Goal: Task Accomplishment & Management: Use online tool/utility

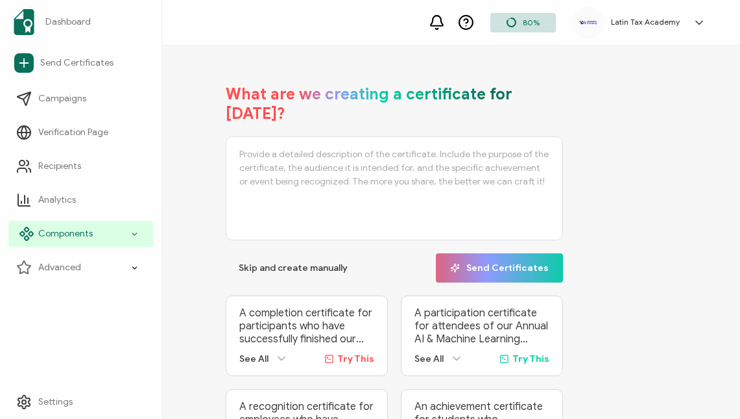
click at [34, 238] on icon at bounding box center [27, 234] width 16 height 16
click at [83, 233] on span "Components" at bounding box center [65, 233] width 55 height 13
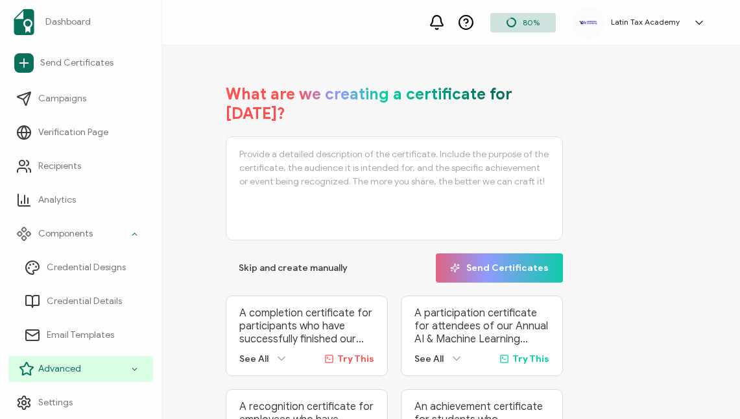
click at [64, 358] on div "Advanced" at bounding box center [80, 369] width 145 height 26
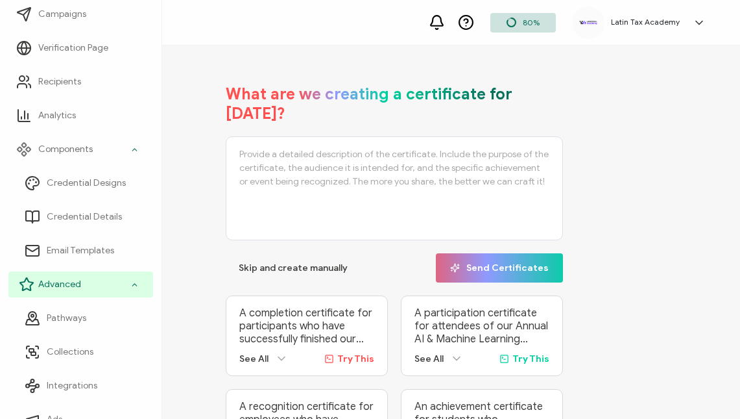
scroll to position [169, 0]
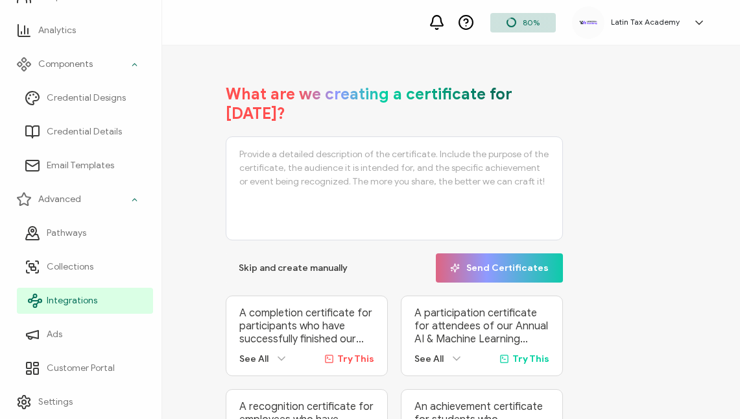
click at [65, 295] on span "Integrations" at bounding box center [72, 300] width 51 height 13
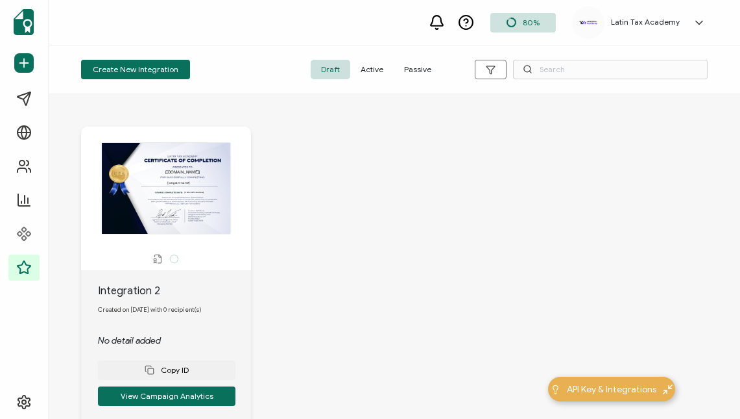
click at [377, 70] on span "Active" at bounding box center [371, 69] width 43 height 19
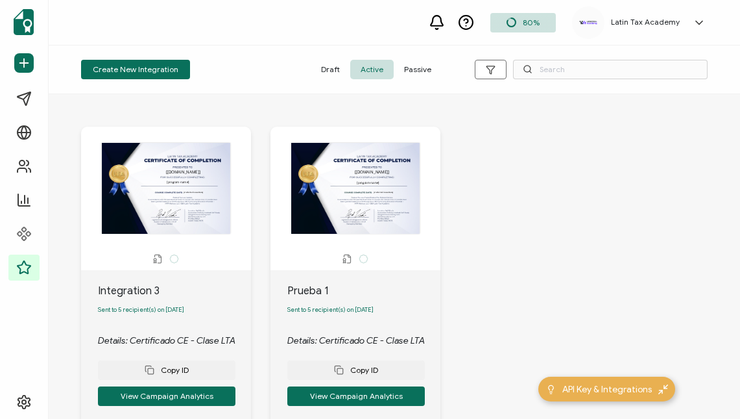
click at [421, 75] on span "Passive" at bounding box center [418, 69] width 48 height 19
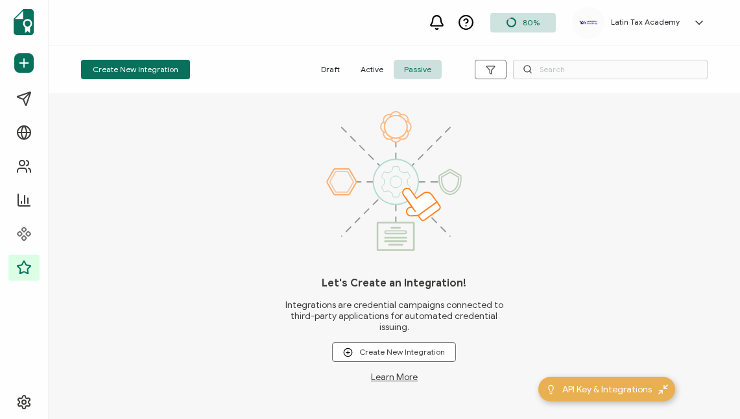
click at [372, 68] on span "Active" at bounding box center [371, 69] width 43 height 19
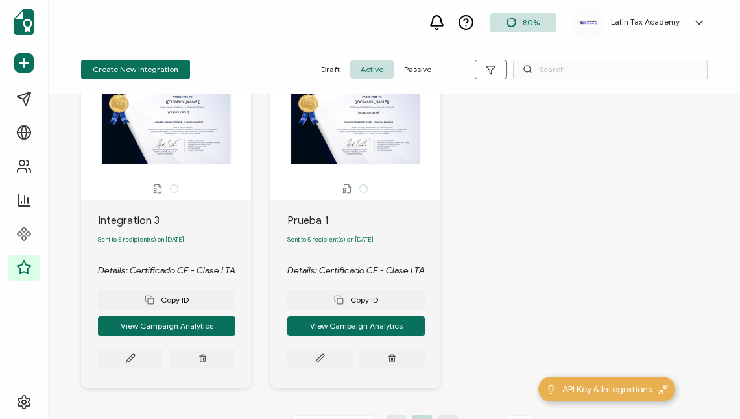
scroll to position [63, 0]
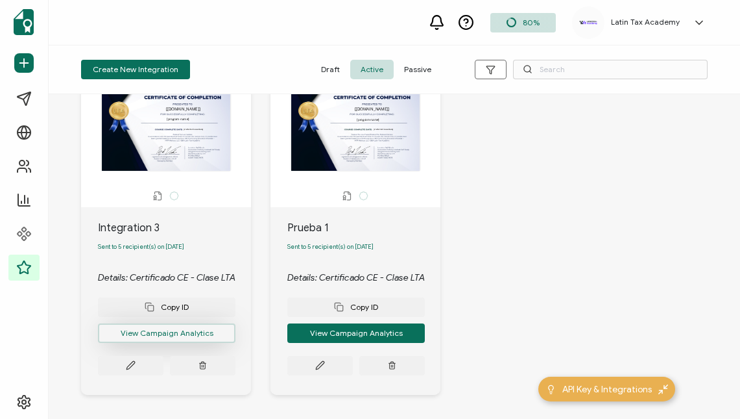
click at [197, 335] on button "View Campaign Analytics" at bounding box center [167, 332] width 138 height 19
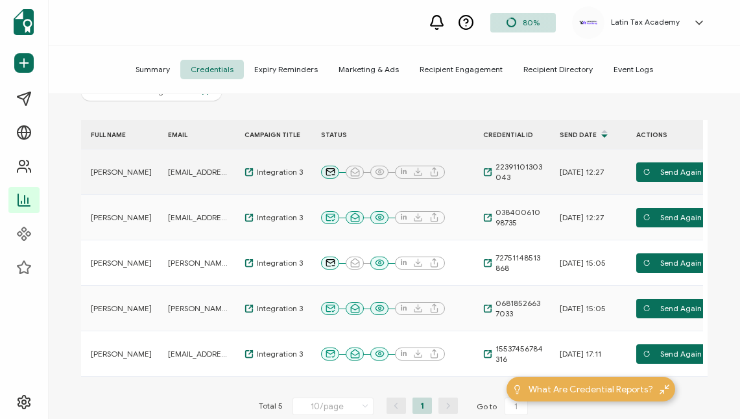
scroll to position [158, 0]
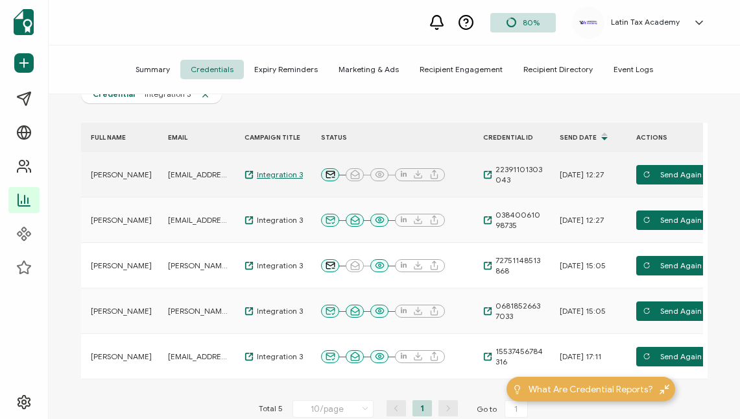
click at [254, 171] on span "Integration 3" at bounding box center [278, 174] width 49 height 10
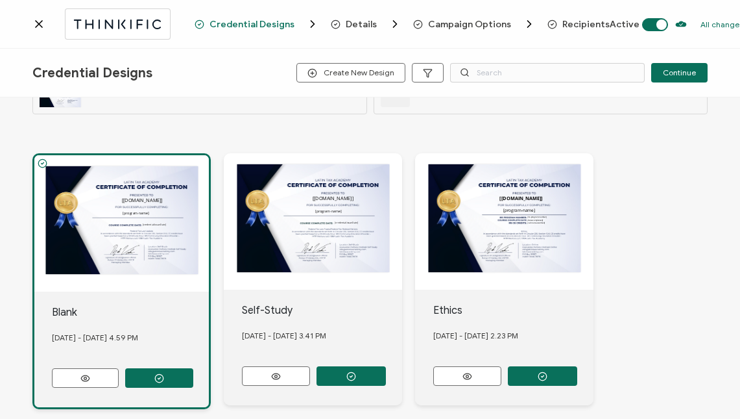
scroll to position [49, 0]
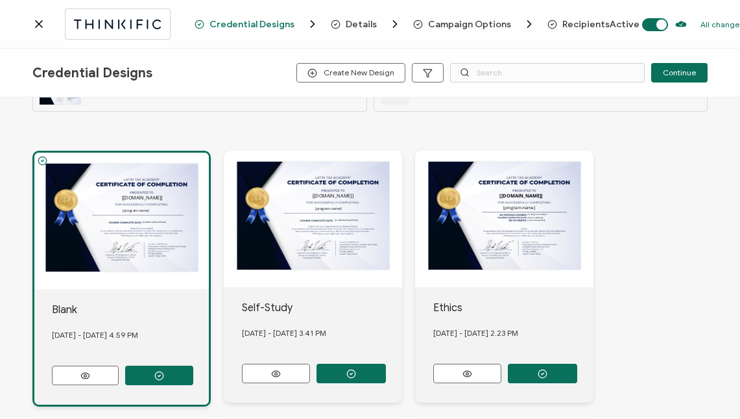
click at [123, 213] on div "The recipient’s full name, which will be automatically filled based on the info…" at bounding box center [121, 220] width 175 height 136
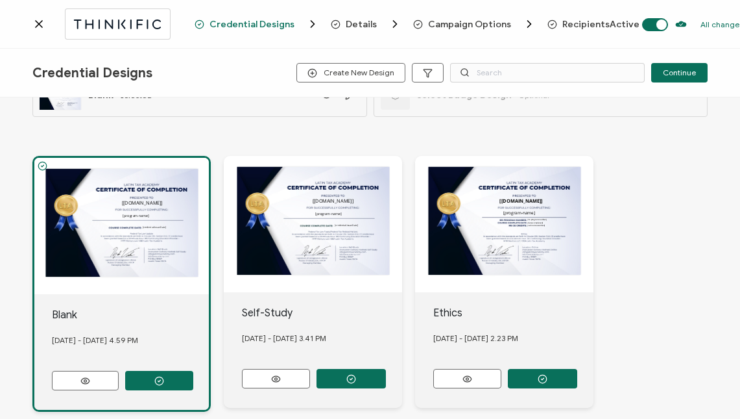
scroll to position [42, 0]
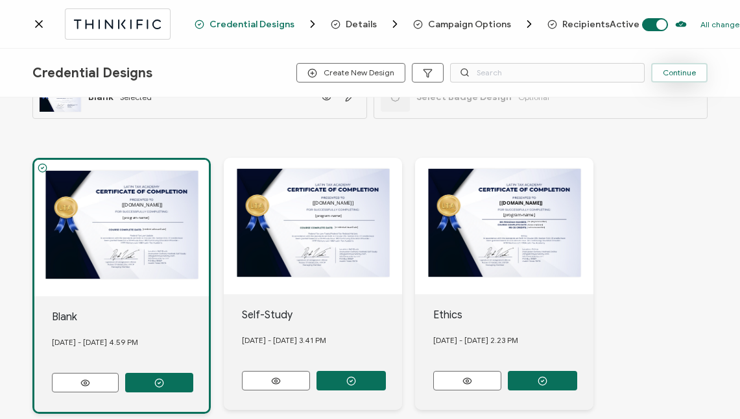
click at [670, 79] on button "Continue" at bounding box center [679, 72] width 56 height 19
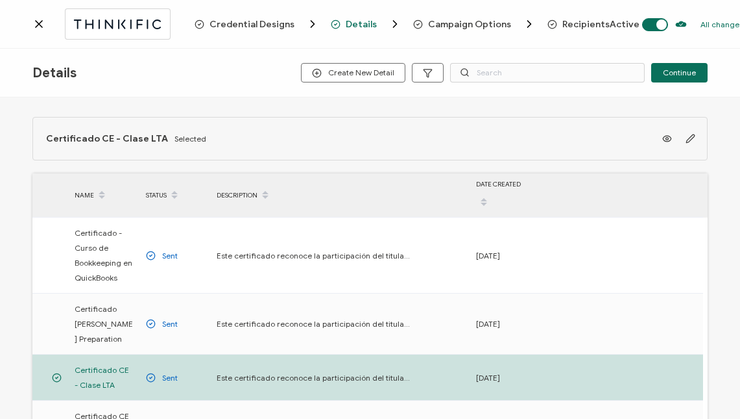
click at [670, 79] on button "Continue" at bounding box center [679, 72] width 56 height 19
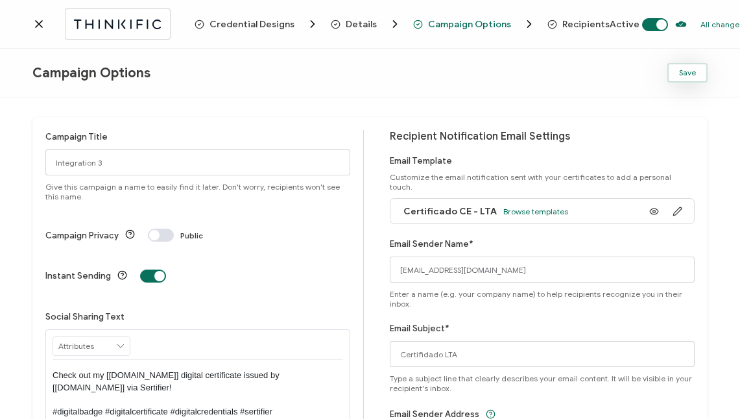
click at [689, 73] on span "Save" at bounding box center [687, 73] width 17 height 8
click at [363, 22] on span "Details" at bounding box center [361, 24] width 31 height 10
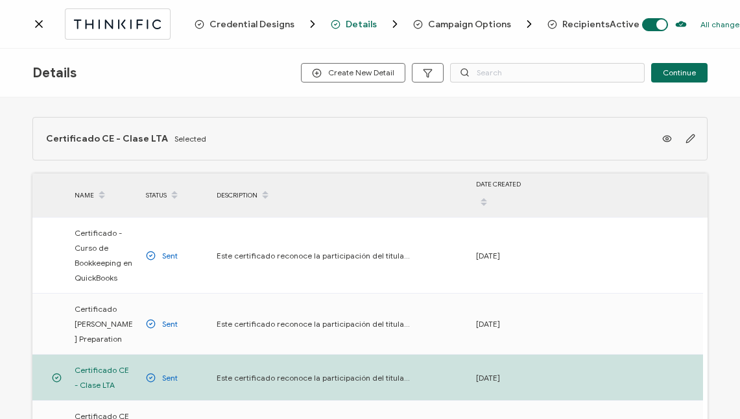
click at [266, 27] on span "Credential Designs" at bounding box center [252, 24] width 85 height 10
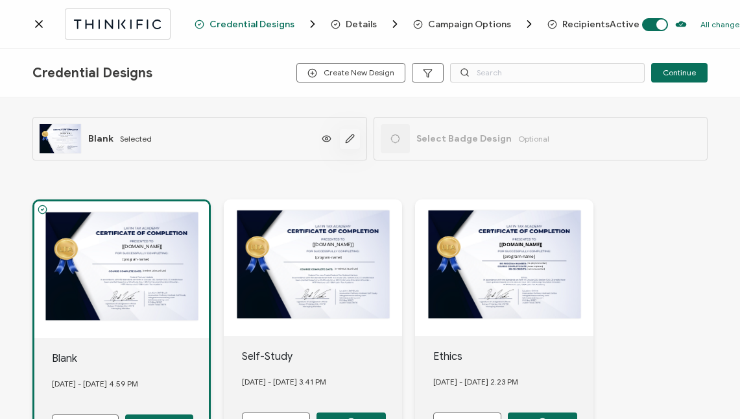
click at [350, 141] on icon "button" at bounding box center [350, 139] width 10 height 10
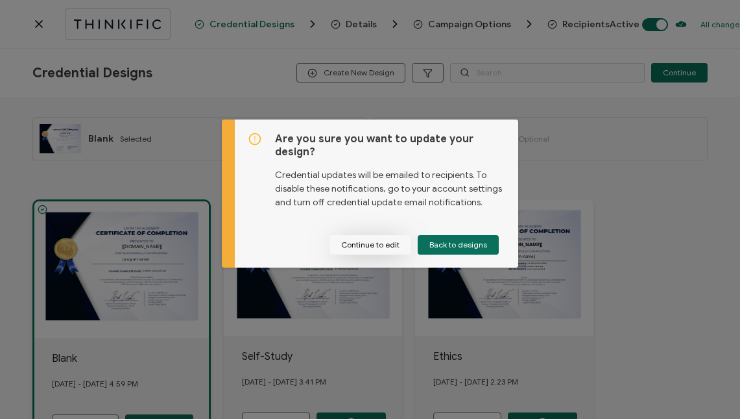
click at [384, 245] on button "Continue to edit" at bounding box center [371, 244] width 82 height 19
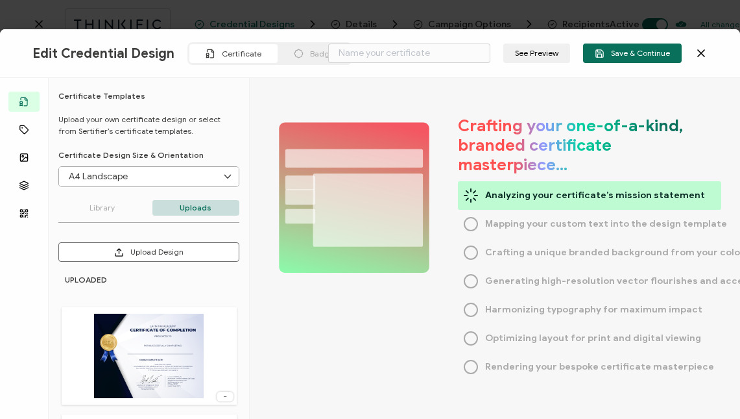
type input "Blank"
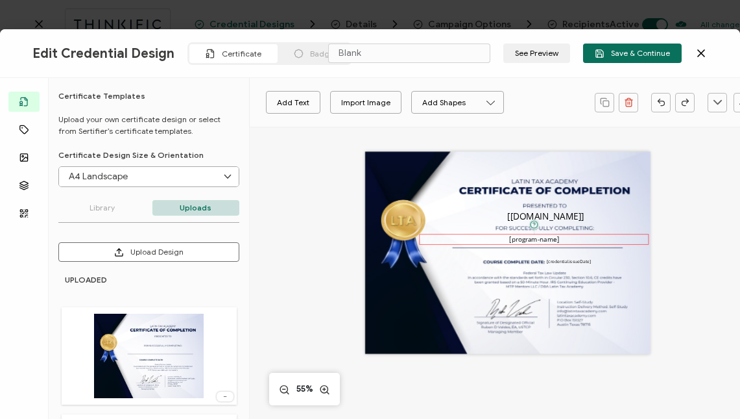
click at [521, 237] on pre "[program-name]" at bounding box center [533, 239] width 49 height 8
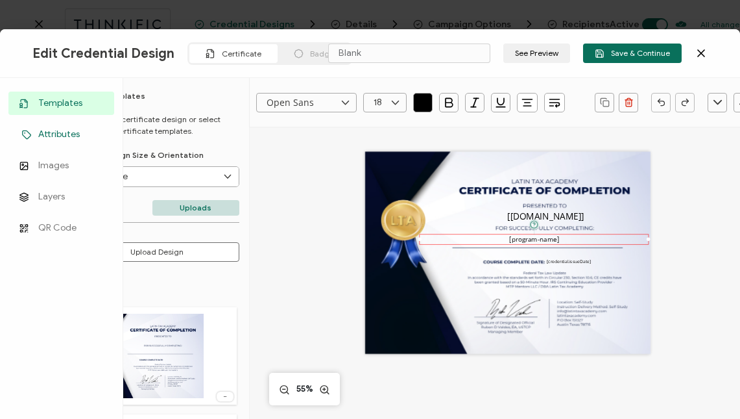
click at [37, 130] on link "Attributes" at bounding box center [61, 134] width 106 height 23
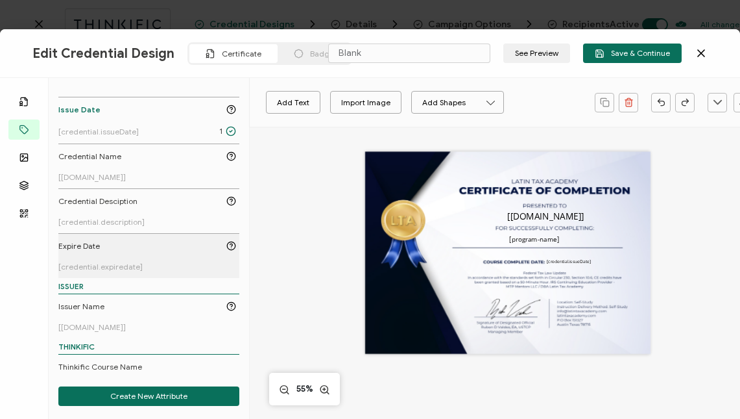
scroll to position [367, 0]
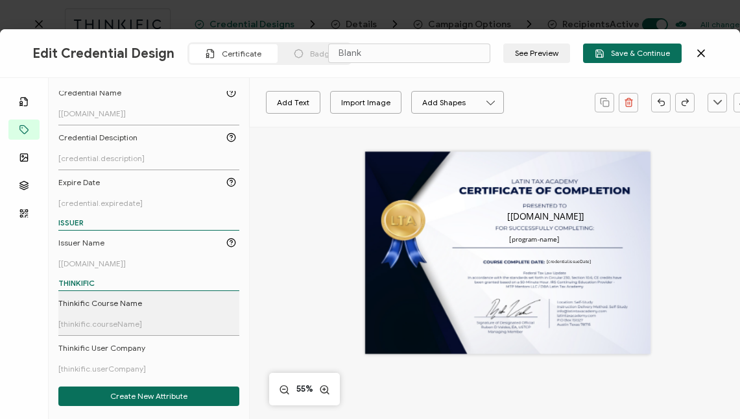
click at [132, 309] on link "Thinkific Course Name [thinkific.courseName]" at bounding box center [147, 312] width 178 height 31
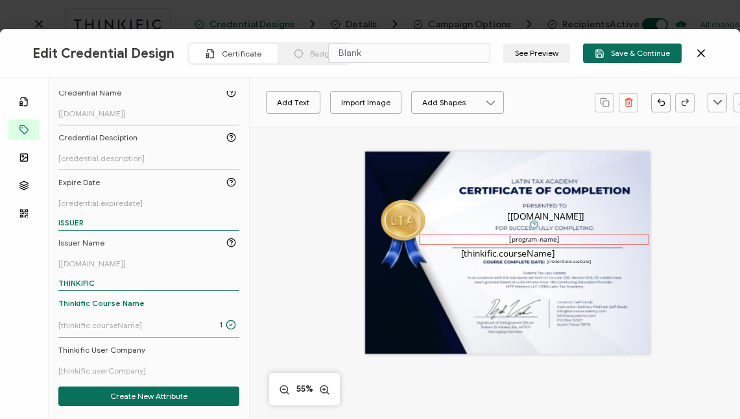
click at [545, 236] on pre "[program-name]" at bounding box center [533, 239] width 49 height 8
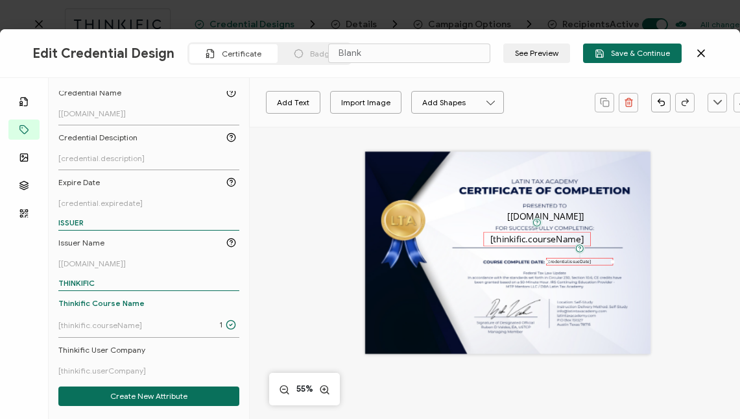
drag, startPoint x: 535, startPoint y: 257, endPoint x: 565, endPoint y: 243, distance: 32.2
click at [565, 243] on pre "[thinkific.courseName]" at bounding box center [537, 239] width 93 height 12
click at [395, 99] on icon at bounding box center [395, 102] width 16 height 19
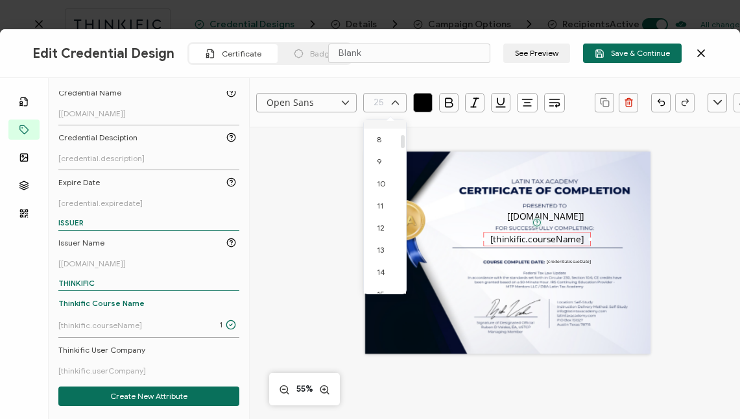
scroll to position [176, 0]
click at [382, 223] on span "12" at bounding box center [381, 223] width 8 height 10
type input "12"
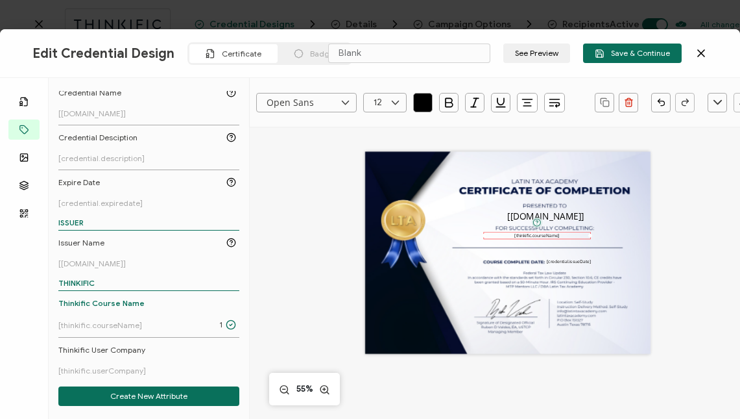
click at [396, 106] on icon at bounding box center [395, 102] width 16 height 19
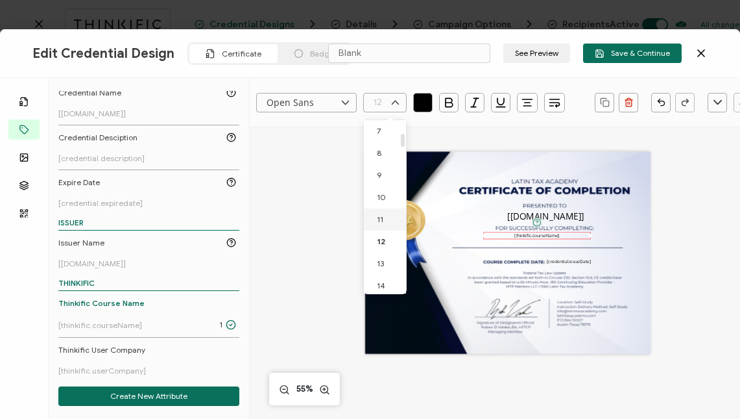
scroll to position [162, 0]
click at [386, 276] on li "14" at bounding box center [387, 282] width 47 height 22
type input "14"
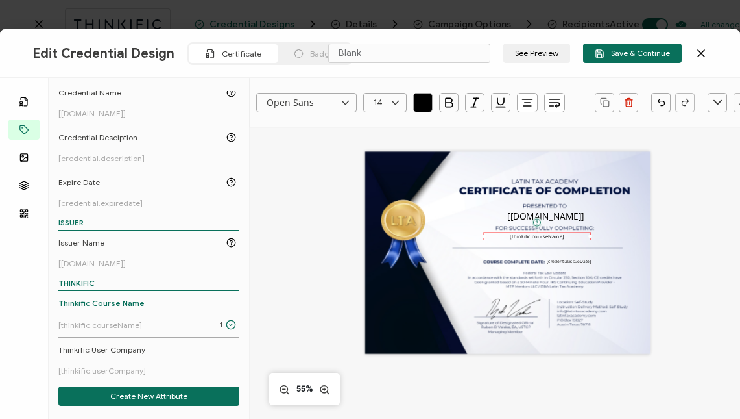
scroll to position [164, 0]
click at [463, 228] on div "[[DOMAIN_NAME]] The date the credential was issued. This will automatically upd…" at bounding box center [507, 253] width 285 height 202
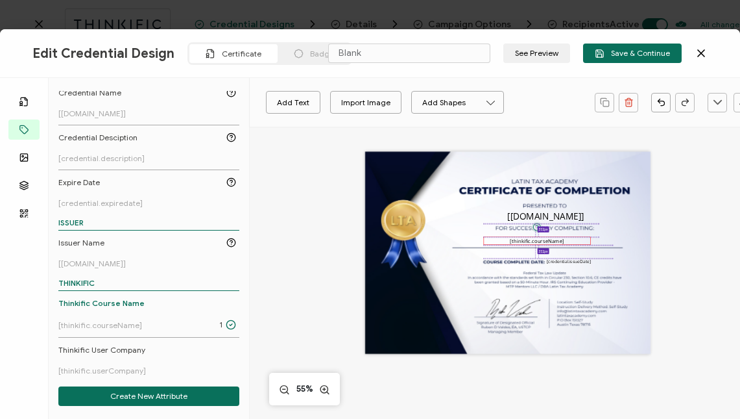
click at [530, 243] on pre "[thinkific.courseName]" at bounding box center [537, 240] width 55 height 6
drag, startPoint x: 539, startPoint y: 241, endPoint x: 548, endPoint y: 240, distance: 8.5
click at [548, 240] on pre "[thinkific.courseName]" at bounding box center [546, 240] width 55 height 6
drag, startPoint x: 542, startPoint y: 239, endPoint x: 533, endPoint y: 239, distance: 9.1
click at [533, 239] on pre "[thinkific.courseName]" at bounding box center [537, 240] width 55 height 6
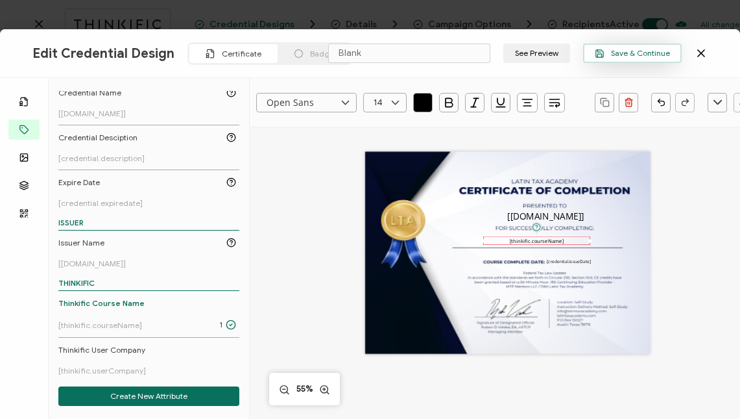
click at [636, 49] on span "Save & Continue" at bounding box center [632, 54] width 75 height 10
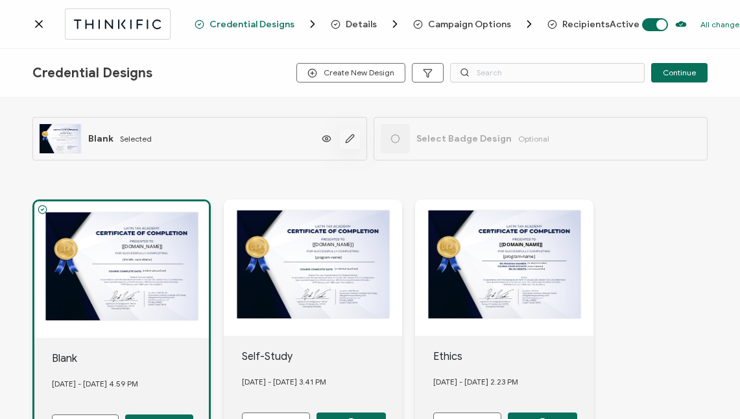
click at [352, 138] on icon "button" at bounding box center [350, 139] width 10 height 10
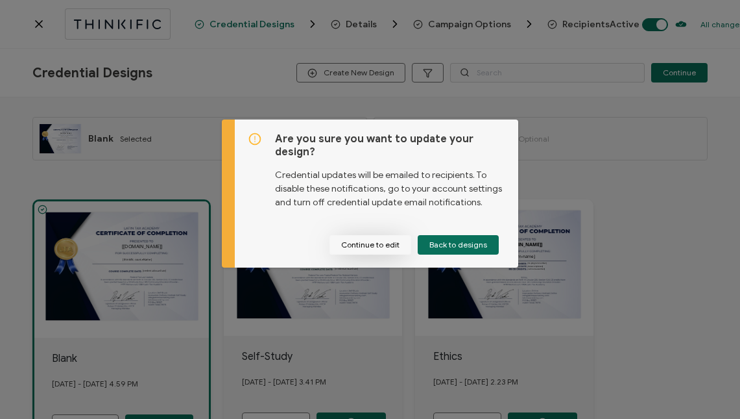
click at [370, 239] on button "Continue to edit" at bounding box center [371, 244] width 82 height 19
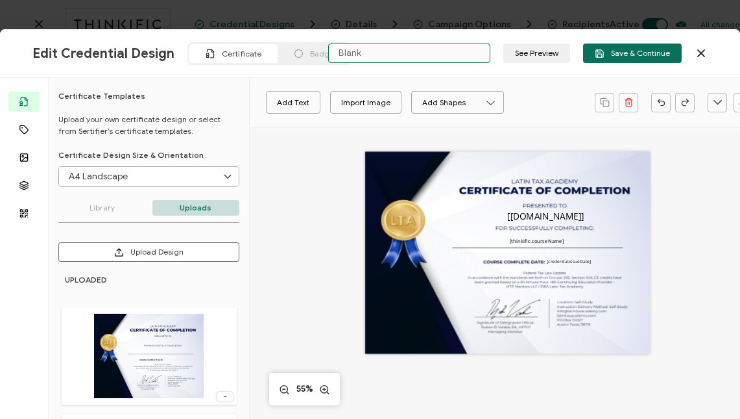
click at [367, 53] on input "Blank" at bounding box center [409, 52] width 162 height 19
type input "Thinkific"
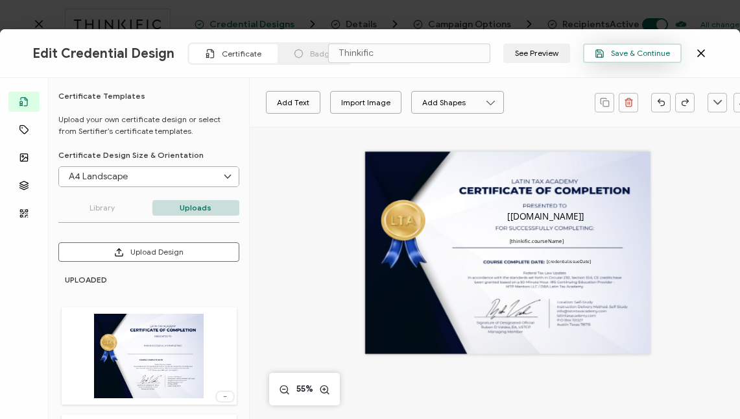
click at [626, 56] on span "Save & Continue" at bounding box center [632, 54] width 75 height 10
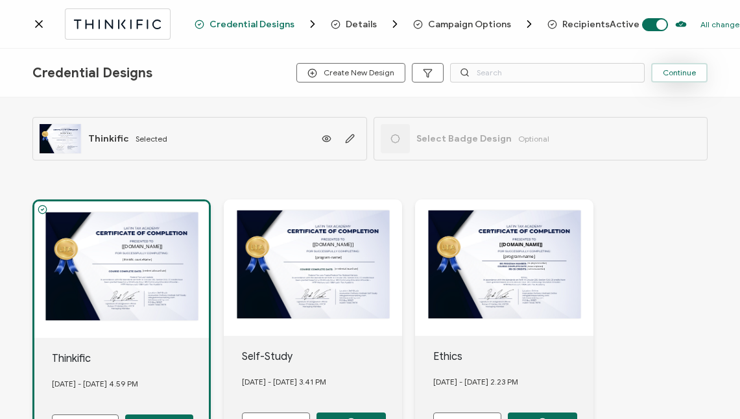
click at [683, 78] on button "Continue" at bounding box center [679, 72] width 56 height 19
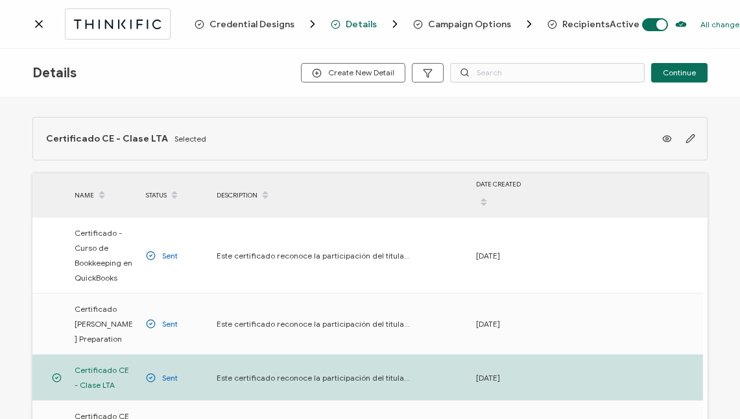
click at [683, 78] on button "Continue" at bounding box center [679, 72] width 56 height 19
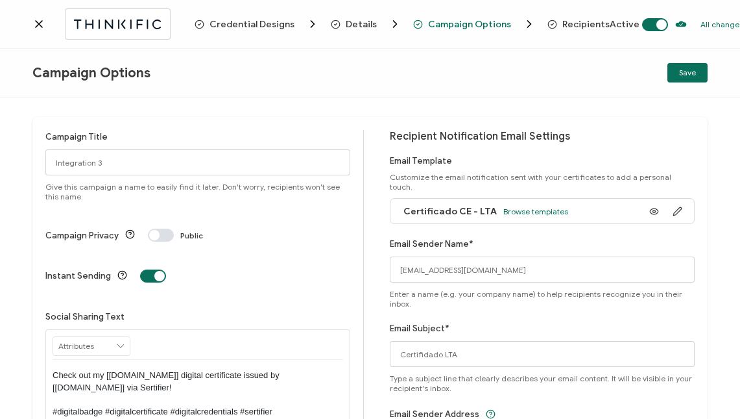
click at [683, 78] on button "Save" at bounding box center [688, 72] width 40 height 19
click at [40, 24] on icon at bounding box center [38, 24] width 13 height 13
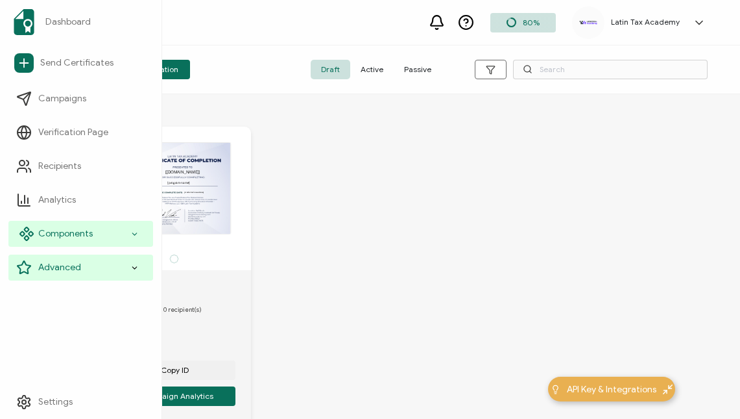
click at [64, 226] on div "Components" at bounding box center [80, 234] width 145 height 26
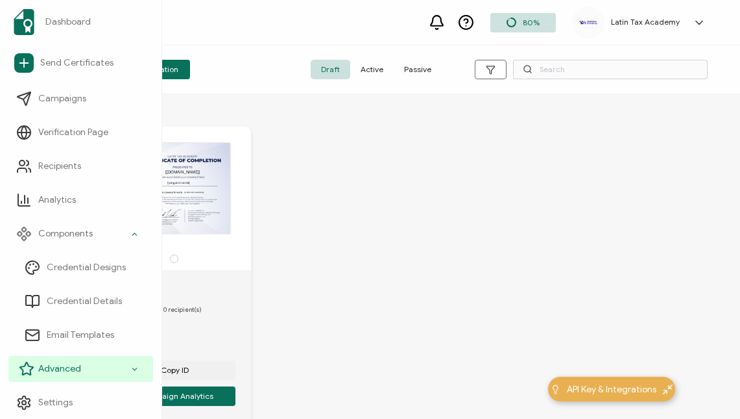
click at [76, 363] on span "Advanced" at bounding box center [59, 368] width 43 height 13
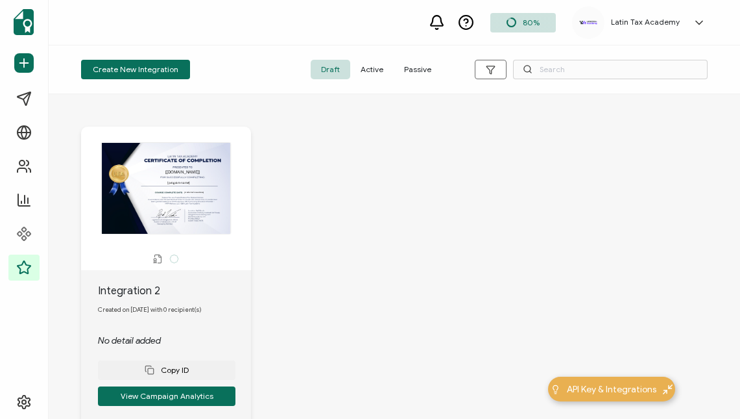
click at [374, 220] on div "The recipient’s full name, which will be automatically filled based on the info…" at bounding box center [395, 282] width 692 height 376
click at [377, 73] on span "Active" at bounding box center [371, 69] width 43 height 19
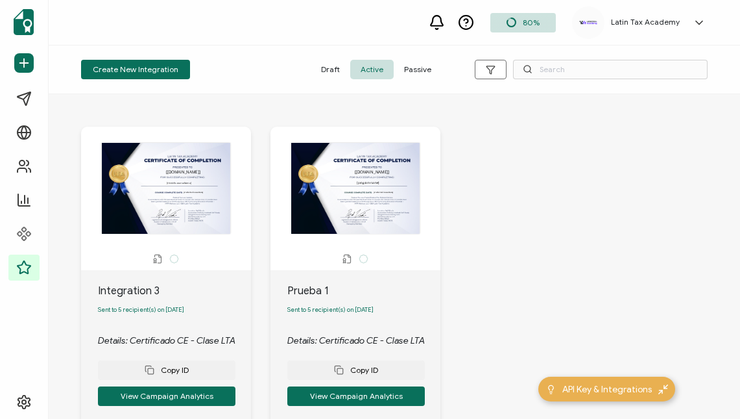
click at [420, 66] on span "Passive" at bounding box center [418, 69] width 48 height 19
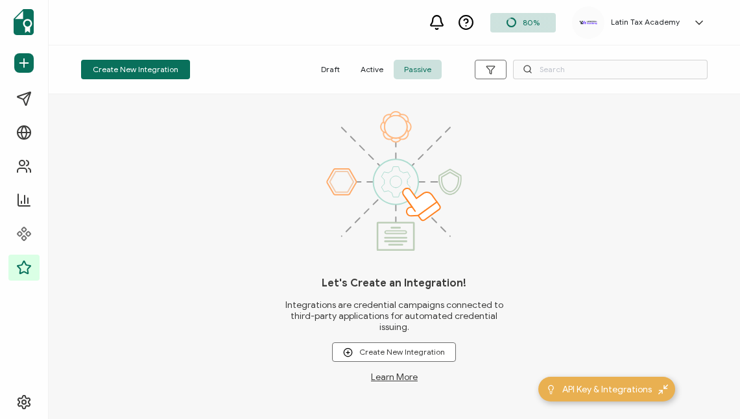
click at [378, 69] on span "Active" at bounding box center [371, 69] width 43 height 19
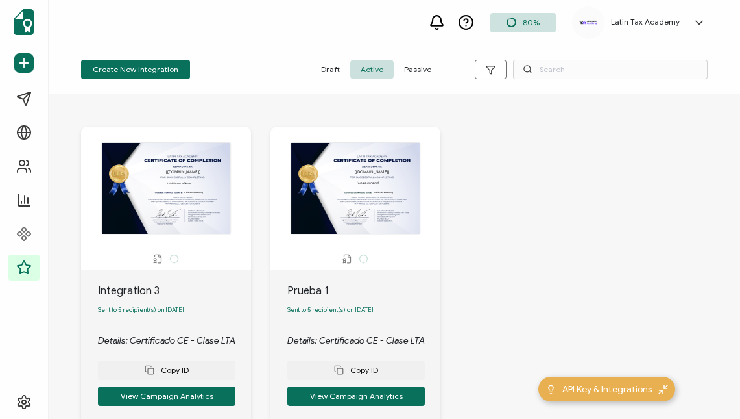
click at [191, 180] on div "The recipient’s full name, which will be automatically filled based on the info…" at bounding box center [166, 188] width 157 height 92
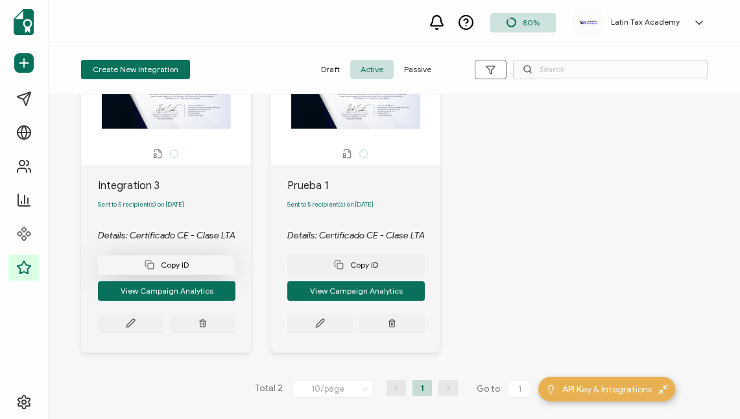
scroll to position [108, 0]
click at [137, 318] on button at bounding box center [131, 322] width 66 height 19
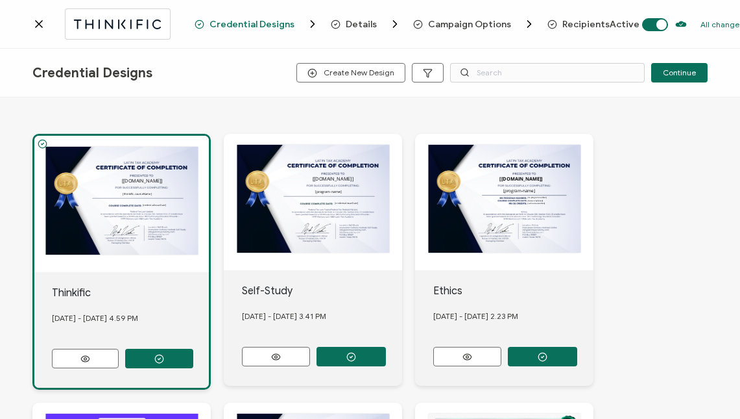
scroll to position [43, 0]
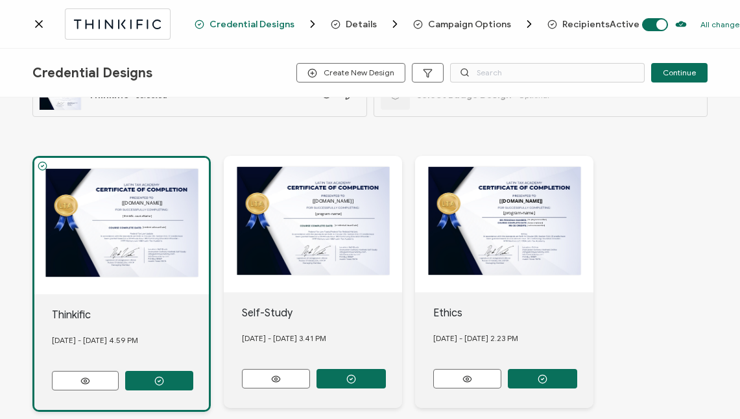
click at [123, 244] on div "The recipient’s full name, which will be automatically filled based on the info…" at bounding box center [121, 226] width 175 height 136
click at [130, 235] on div "The recipient’s full name, which will be automatically filled based on the info…" at bounding box center [121, 226] width 175 height 136
click at [134, 218] on div "The recipient’s full name, which will be automatically filled based on the info…" at bounding box center [121, 226] width 175 height 136
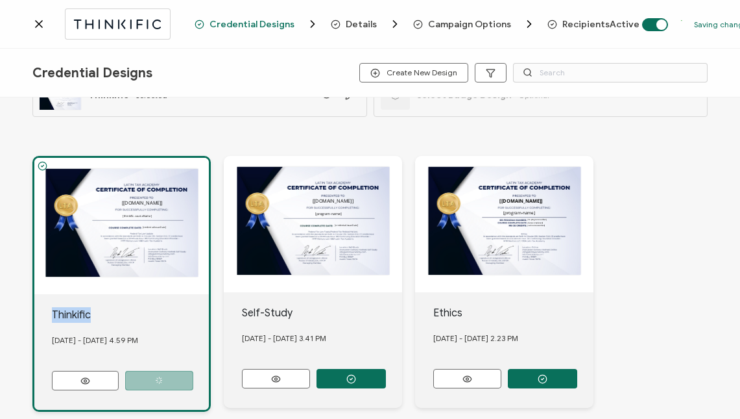
click at [134, 218] on div "The recipient’s full name, which will be automatically filled based on the info…" at bounding box center [121, 226] width 175 height 136
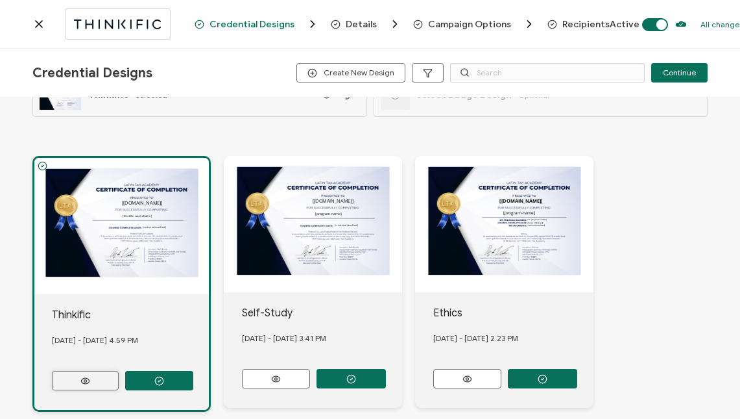
click at [89, 379] on icon at bounding box center [85, 381] width 16 height 10
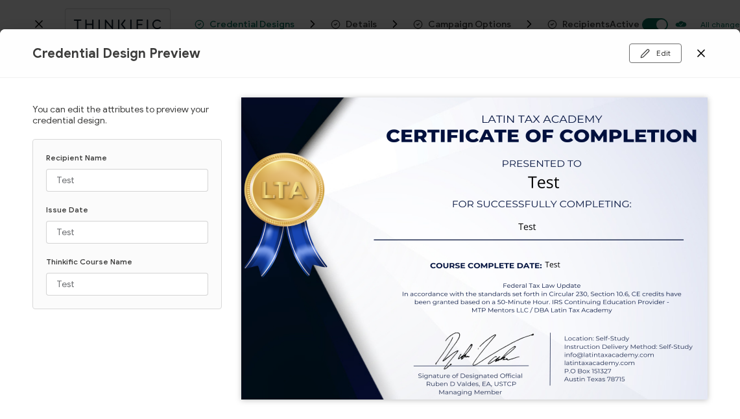
click at [707, 47] on icon at bounding box center [701, 53] width 13 height 13
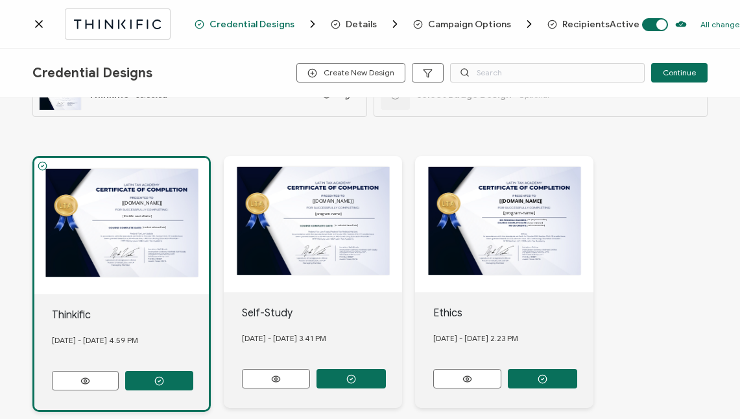
click at [37, 21] on icon at bounding box center [38, 24] width 13 height 13
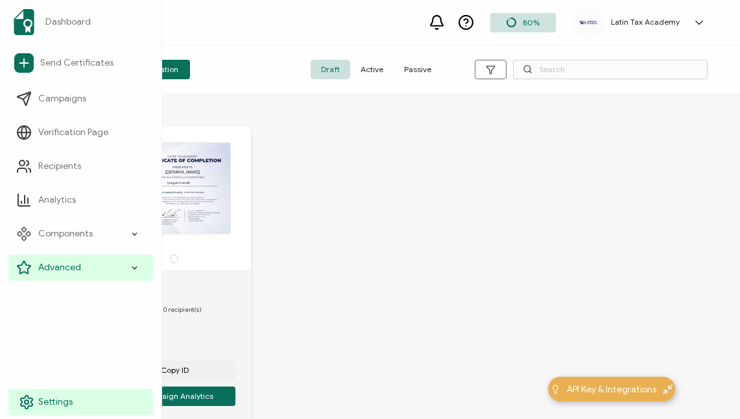
click at [42, 395] on link "Settings" at bounding box center [80, 402] width 145 height 26
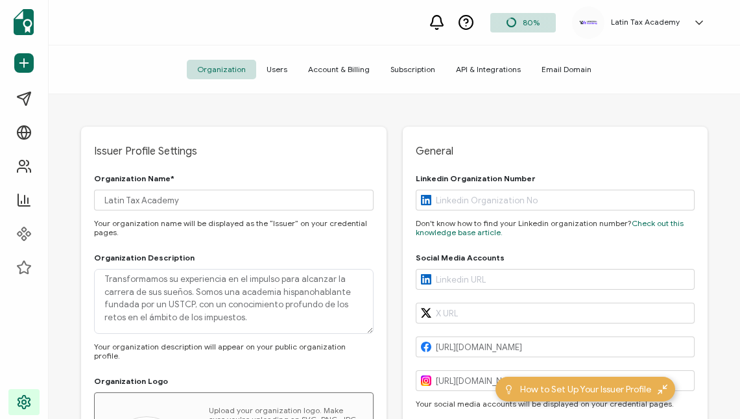
type input "[GEOGRAPHIC_DATA]"
type input "[US_STATE]"
click at [486, 72] on span "API & Integrations" at bounding box center [489, 69] width 86 height 19
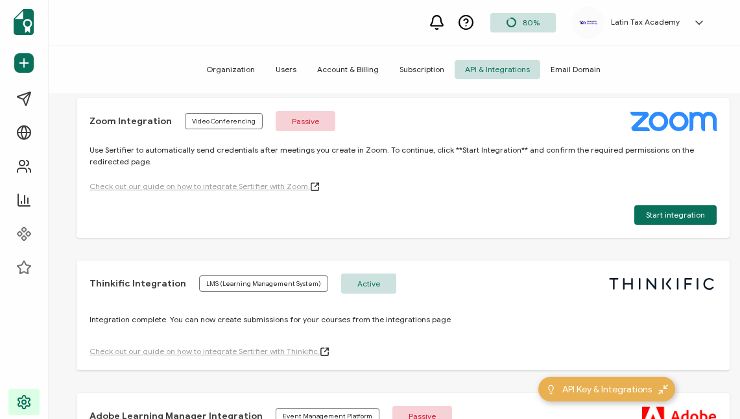
scroll to position [770, 0]
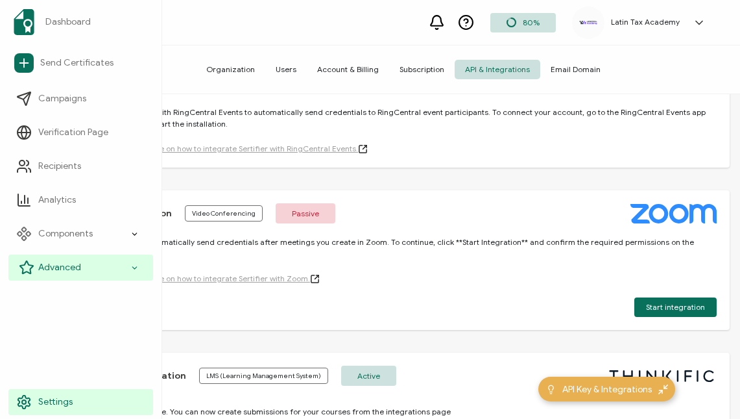
click at [50, 271] on span "Advanced" at bounding box center [59, 267] width 43 height 13
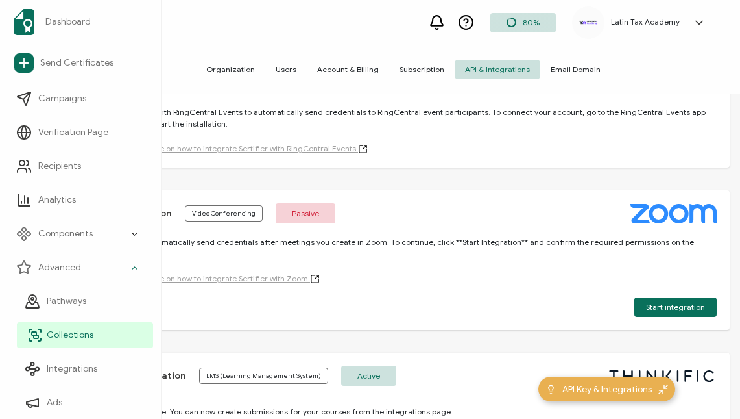
scroll to position [68, 0]
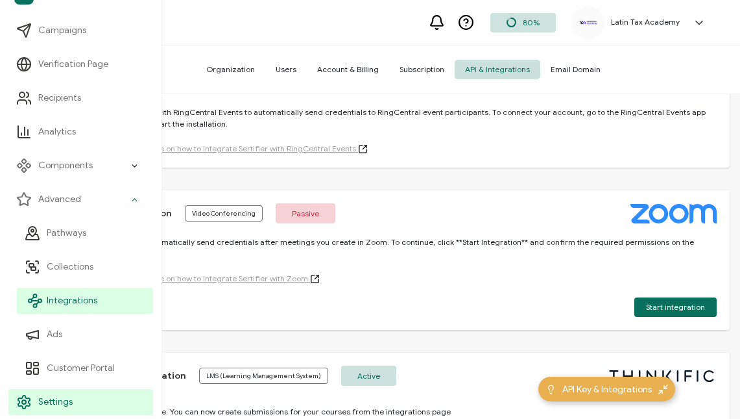
click at [60, 300] on span "Integrations" at bounding box center [72, 300] width 51 height 13
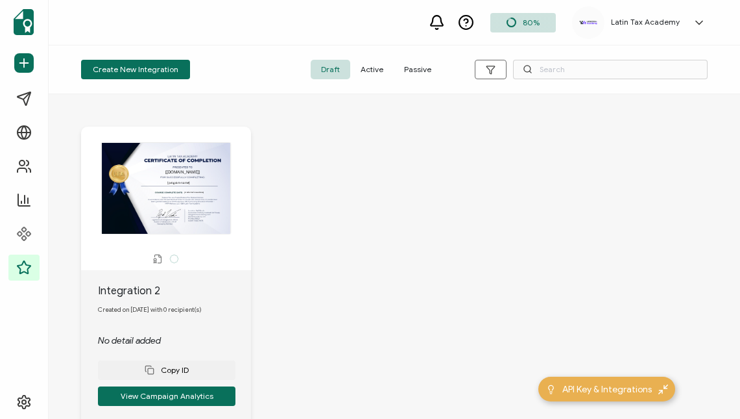
click at [369, 64] on span "Active" at bounding box center [371, 69] width 43 height 19
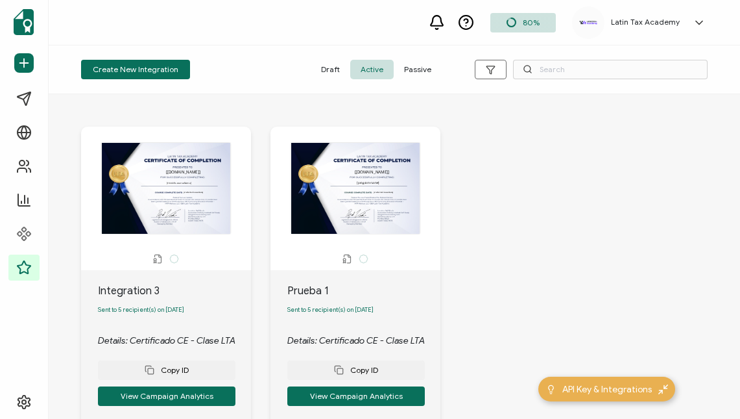
click at [328, 71] on span "Draft" at bounding box center [331, 69] width 40 height 19
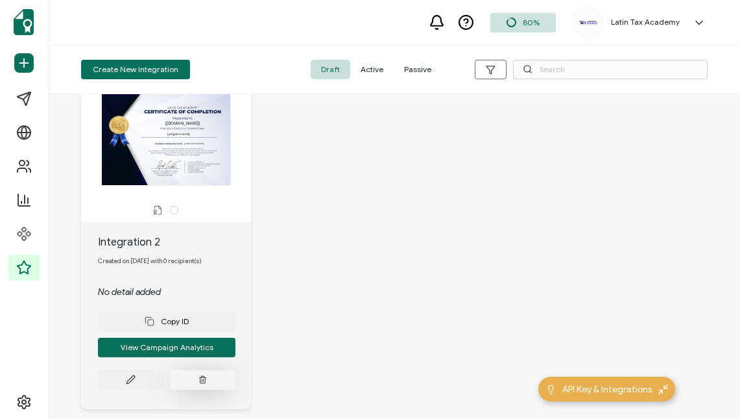
scroll to position [109, 0]
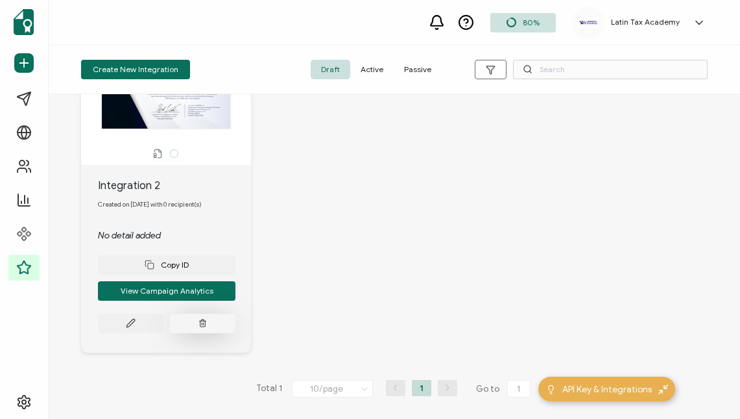
click at [204, 326] on icon at bounding box center [202, 324] width 5 height 6
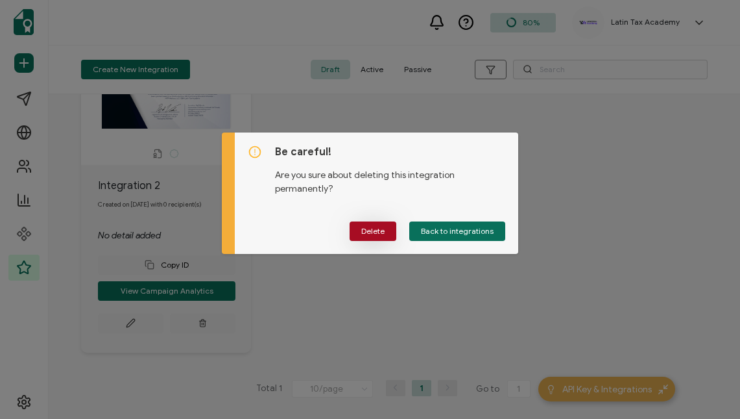
click at [370, 232] on span "Delete" at bounding box center [372, 231] width 23 height 8
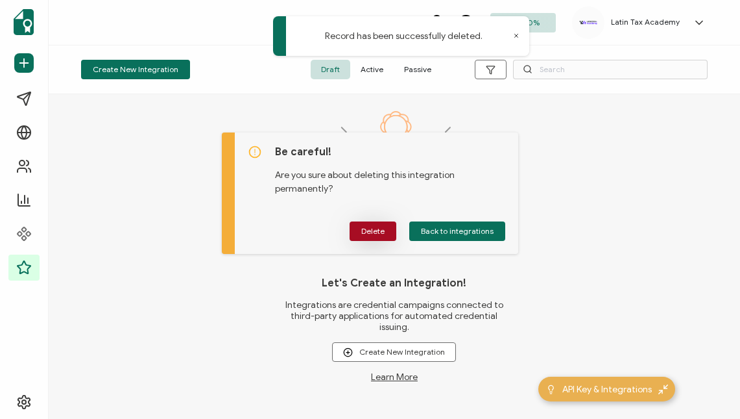
scroll to position [0, 0]
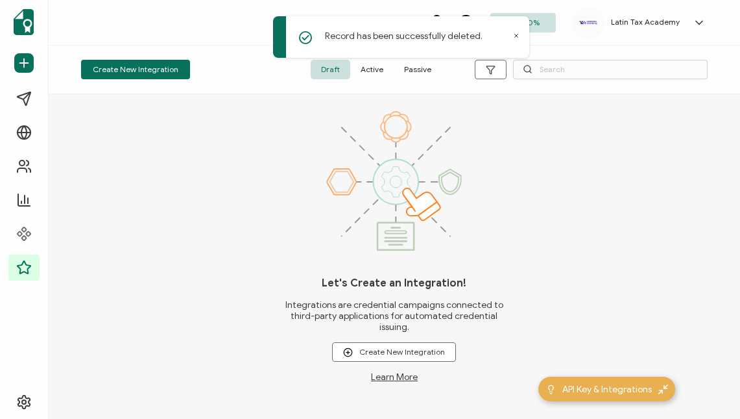
click at [374, 67] on span "Active" at bounding box center [371, 69] width 43 height 19
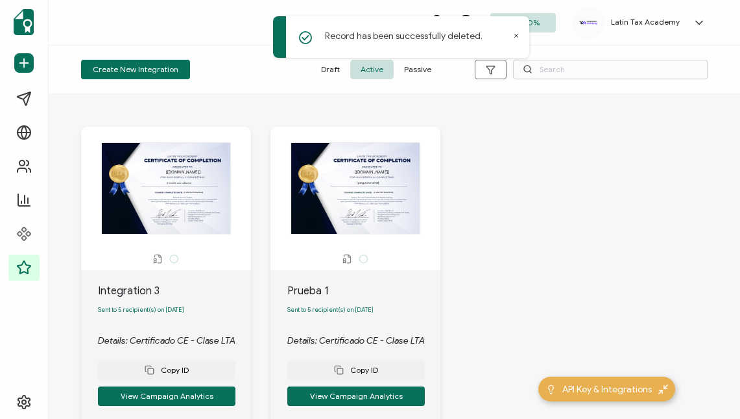
click at [352, 210] on div "The recipient’s full name, which will be automatically filled based on the info…" at bounding box center [355, 188] width 157 height 92
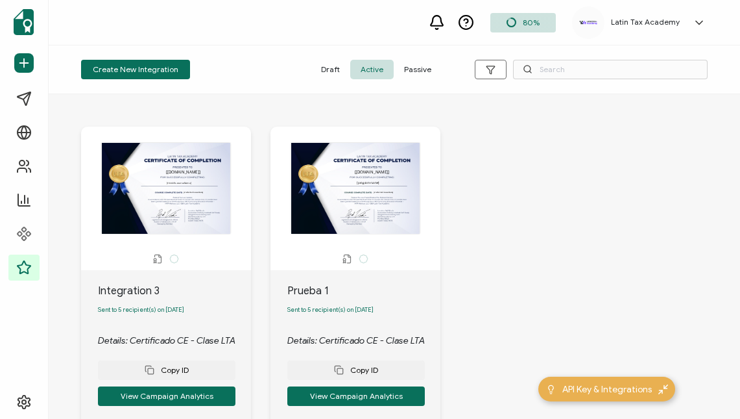
scroll to position [104, 0]
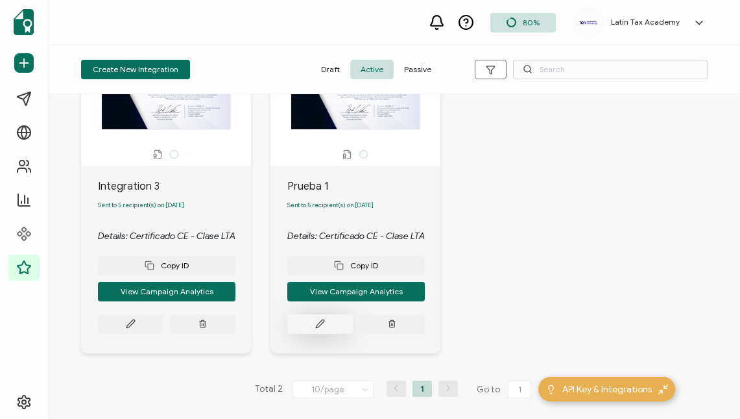
click at [326, 328] on button at bounding box center [320, 323] width 66 height 19
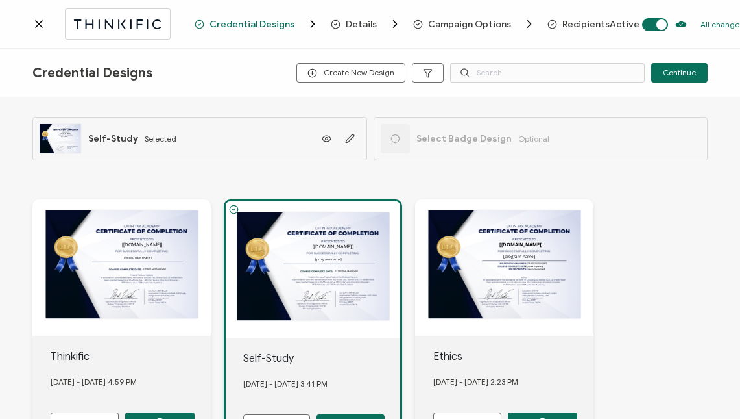
click at [642, 25] on span at bounding box center [655, 24] width 26 height 13
click at [42, 23] on icon at bounding box center [38, 24] width 13 height 13
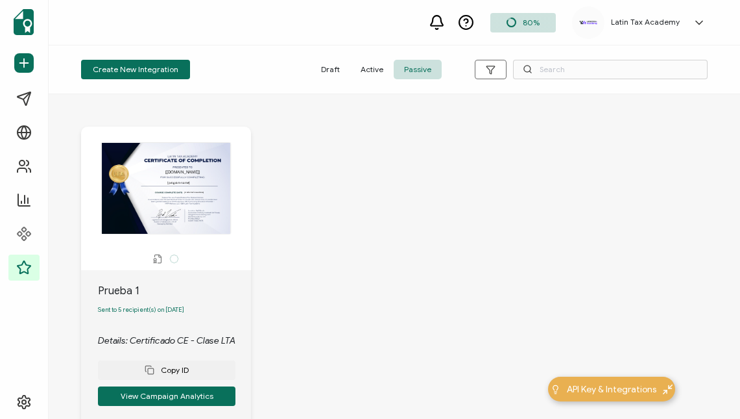
click at [373, 70] on span "Active" at bounding box center [371, 69] width 43 height 19
click at [418, 71] on span "Passive" at bounding box center [418, 69] width 48 height 19
click at [136, 310] on span "Sent to 5 recipient(s) on [DATE]" at bounding box center [141, 310] width 86 height 8
click at [377, 70] on span "Active" at bounding box center [371, 69] width 43 height 19
click at [177, 216] on div "The recipient’s full name, which will be automatically filled based on the info…" at bounding box center [166, 188] width 157 height 92
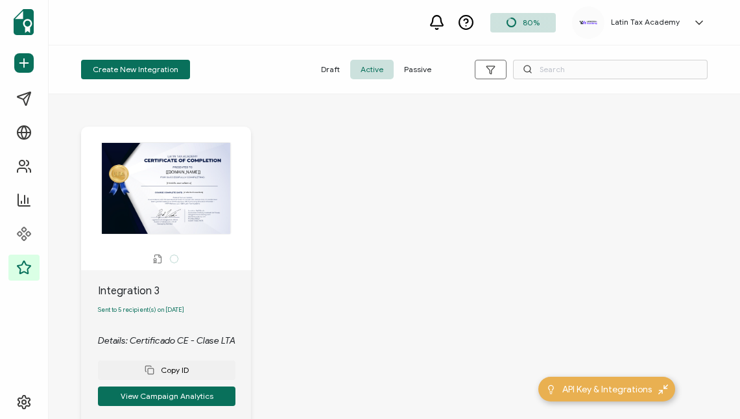
scroll to position [109, 0]
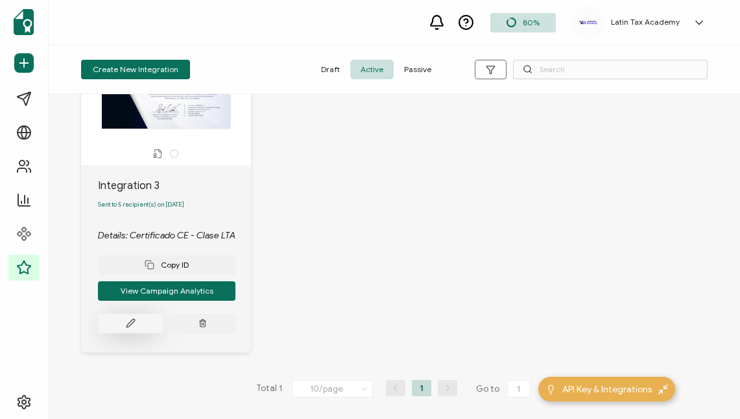
click at [125, 324] on button at bounding box center [131, 322] width 66 height 19
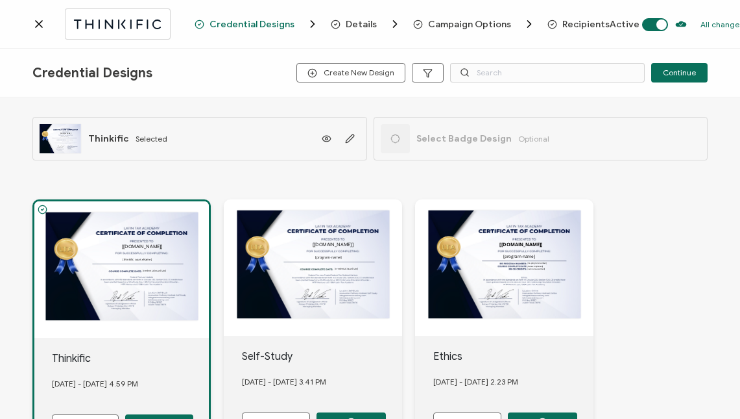
click at [39, 24] on icon at bounding box center [39, 24] width 6 height 6
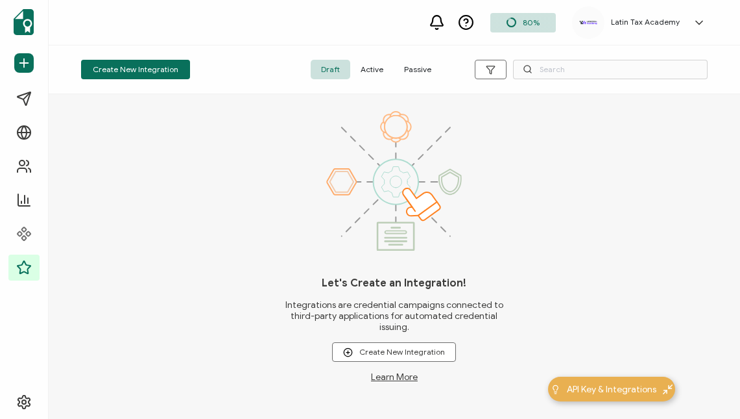
click at [368, 72] on span "Active" at bounding box center [371, 69] width 43 height 19
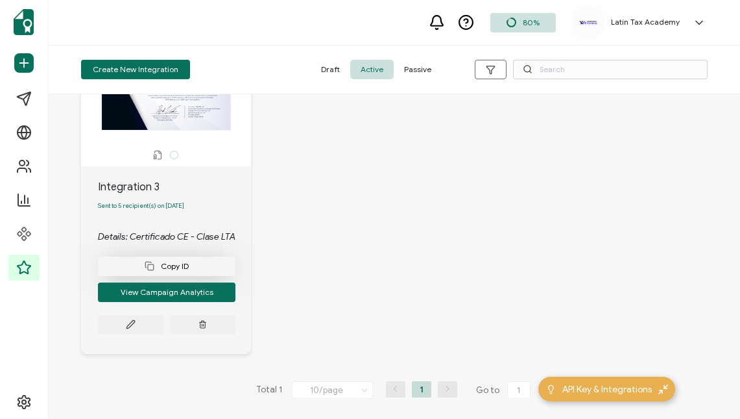
scroll to position [109, 0]
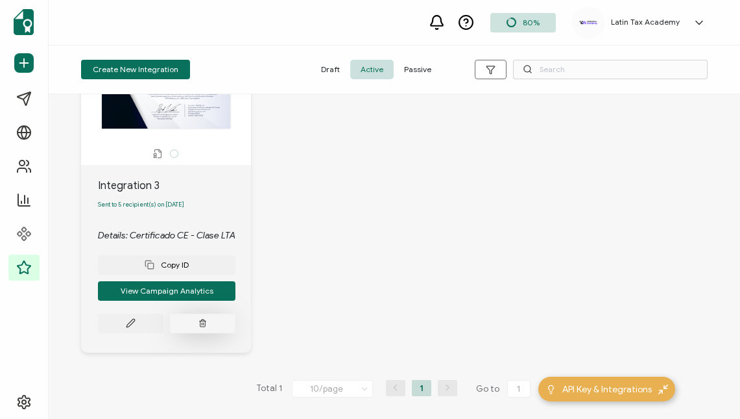
click at [208, 325] on button at bounding box center [203, 322] width 66 height 19
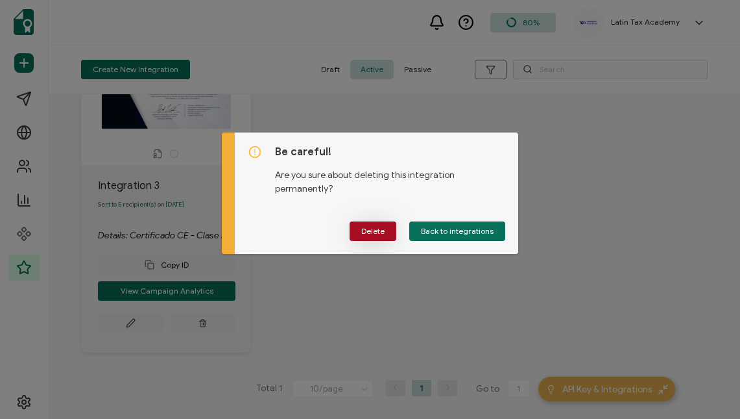
click at [380, 230] on span "Delete" at bounding box center [372, 231] width 23 height 8
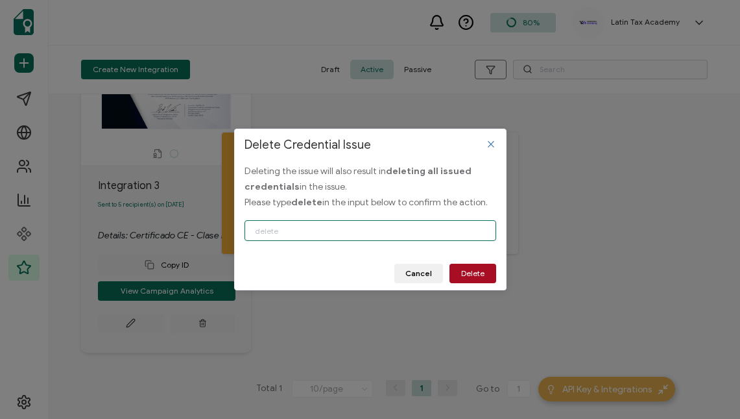
click at [379, 229] on input "Delete Credential Issue" at bounding box center [371, 230] width 252 height 21
type input "delete"
click at [468, 279] on button "Delete" at bounding box center [473, 272] width 47 height 19
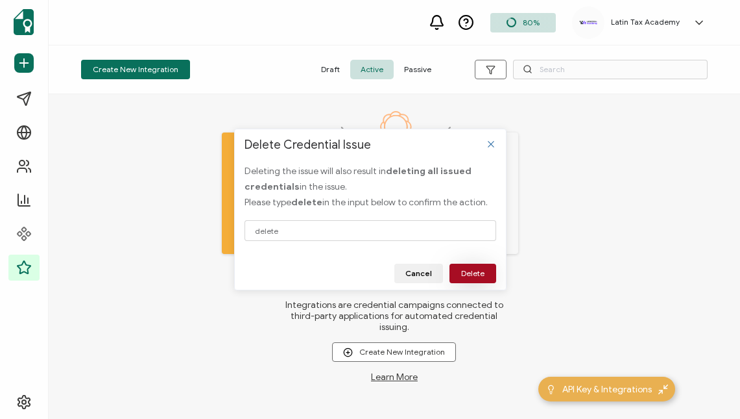
scroll to position [0, 0]
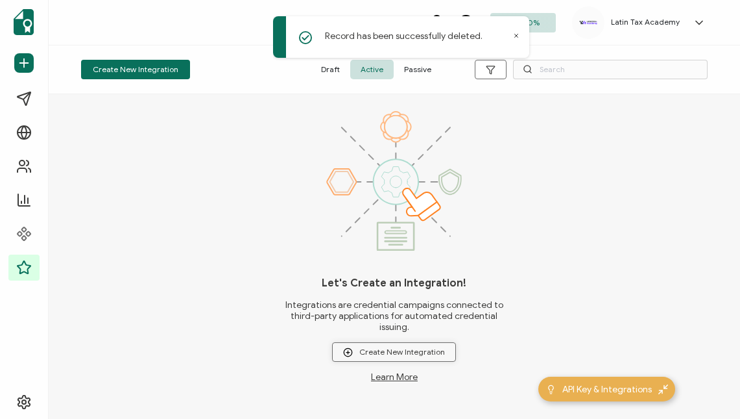
click at [424, 350] on span "Create New Integration" at bounding box center [394, 352] width 102 height 10
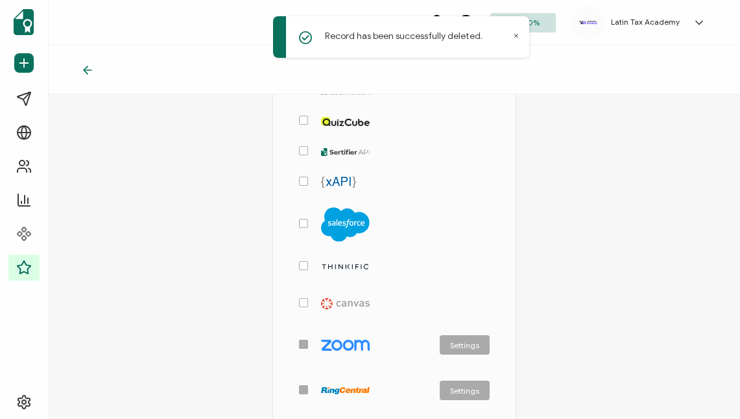
scroll to position [393, 0]
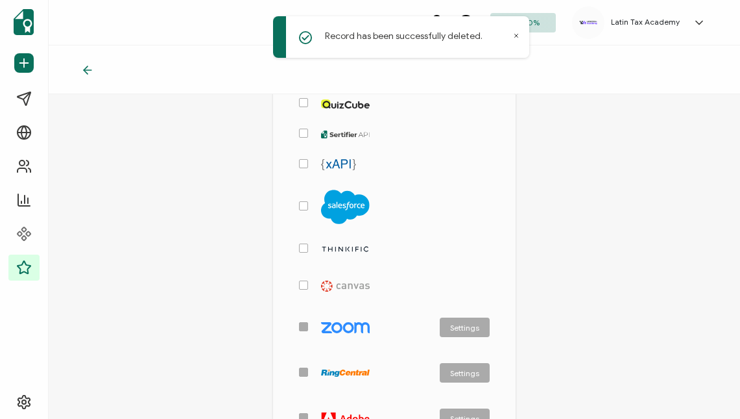
click at [299, 245] on span "checkbox-group" at bounding box center [303, 247] width 9 height 9
click at [308, 243] on input "checkbox-group" at bounding box center [308, 243] width 0 height 0
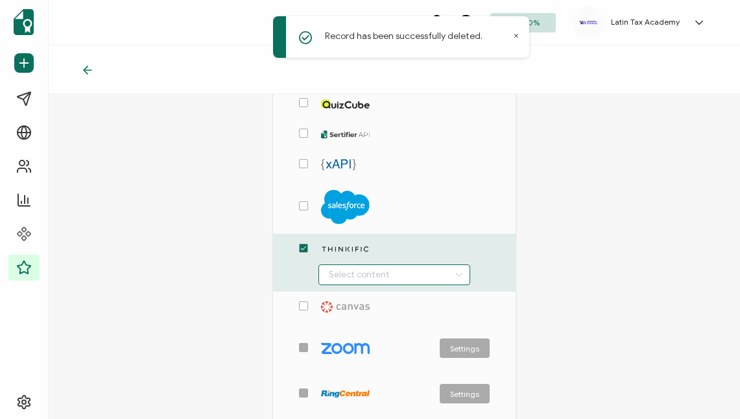
click at [367, 271] on input "checkbox-group" at bounding box center [394, 274] width 151 height 21
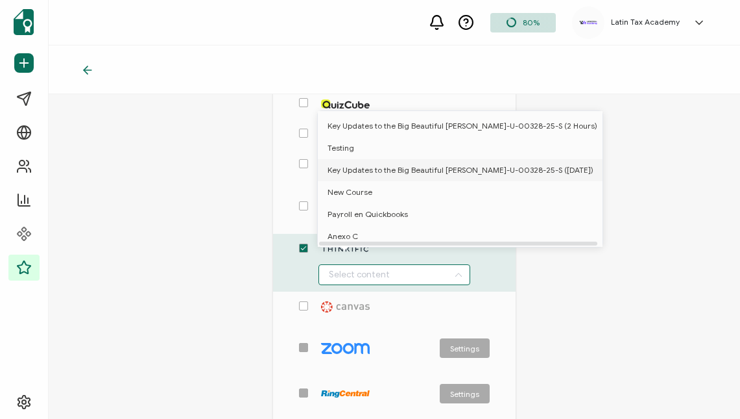
click at [378, 171] on span "Key Updates to the Big Beautiful [PERSON_NAME]-U-00328-25-S ([DATE])" at bounding box center [461, 170] width 266 height 22
type input "Key Updates to the Big Beautiful [PERSON_NAME]-U-00328-25-S ([DATE])"
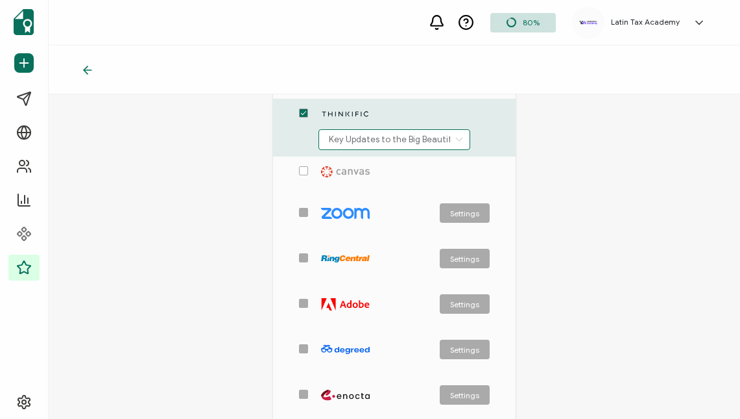
scroll to position [683, 0]
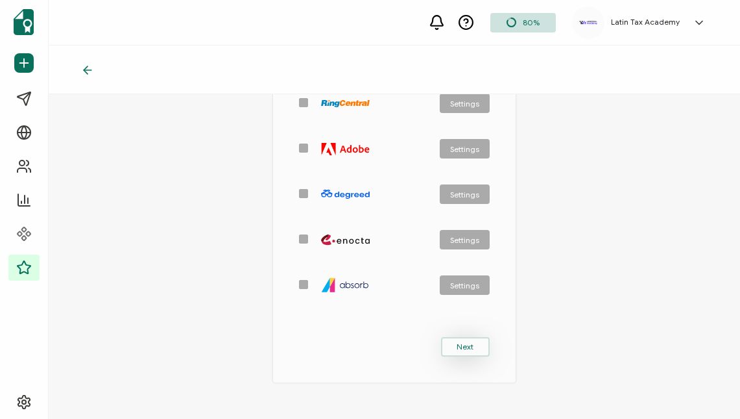
click at [465, 346] on span "Next" at bounding box center [465, 347] width 17 height 8
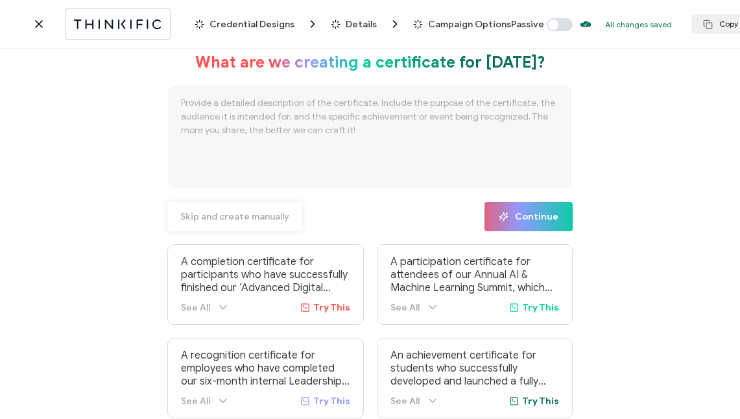
click at [227, 210] on button "Skip and create manually" at bounding box center [234, 216] width 135 height 29
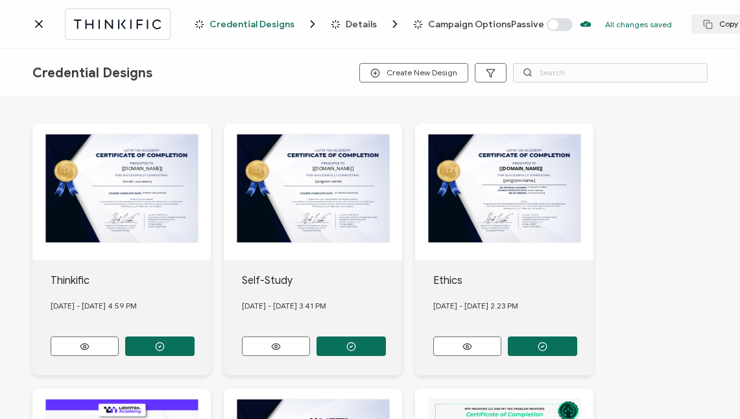
click at [143, 210] on div "The recipient’s full name, which will be automatically filled based on the info…" at bounding box center [121, 191] width 178 height 136
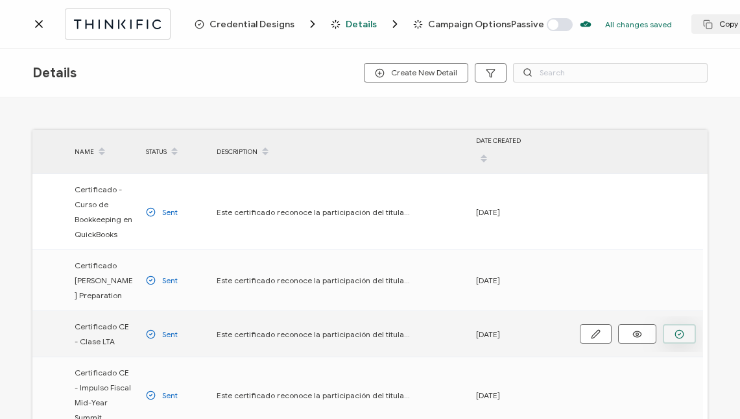
click at [680, 329] on icon "button" at bounding box center [680, 334] width 10 height 10
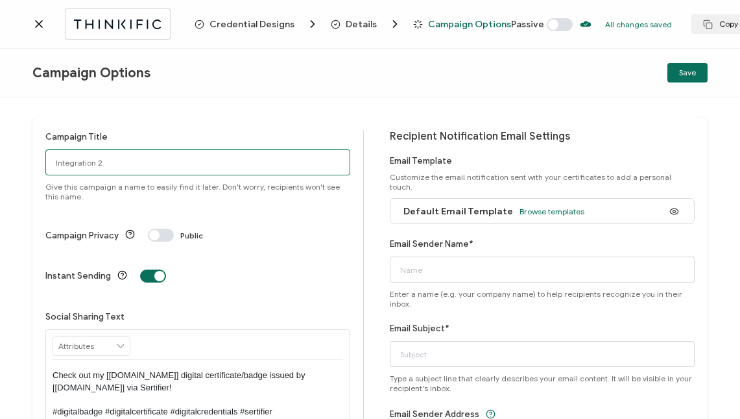
click at [104, 163] on input "Integration 2" at bounding box center [197, 162] width 305 height 26
type input "BBB -thinkific"
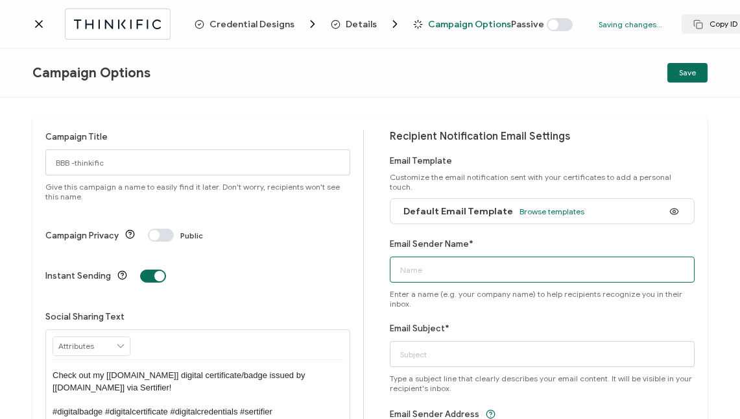
click at [459, 259] on input "Email Sender Name*" at bounding box center [542, 269] width 305 height 26
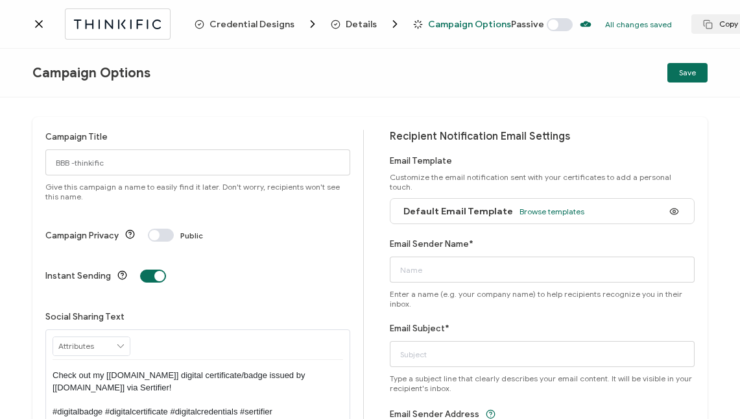
click at [424, 289] on div "Recipient Notification Email Settings Email Template Customize the email notifi…" at bounding box center [542, 305] width 305 height 350
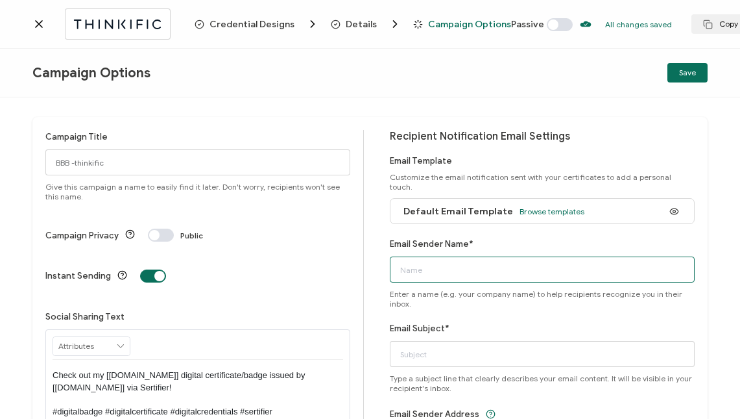
click at [417, 261] on input "Email Sender Name*" at bounding box center [542, 269] width 305 height 26
type input "Latin Tax Academy"
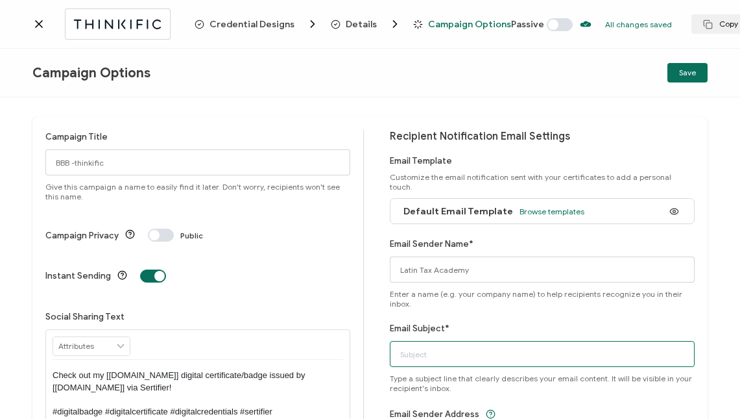
click at [426, 341] on input "Email Subject*" at bounding box center [542, 354] width 305 height 26
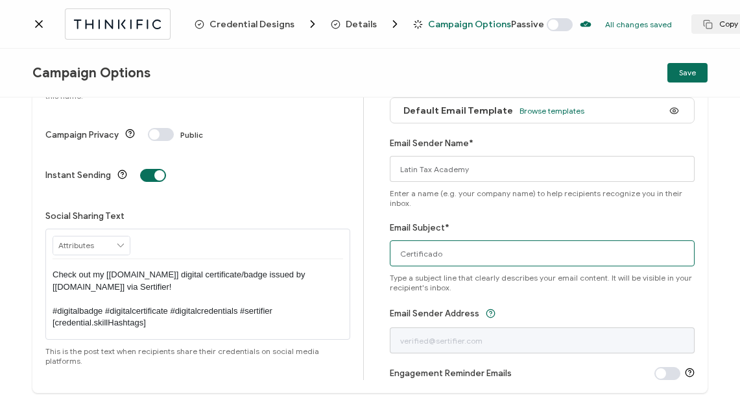
scroll to position [99, 0]
type input "Certificado"
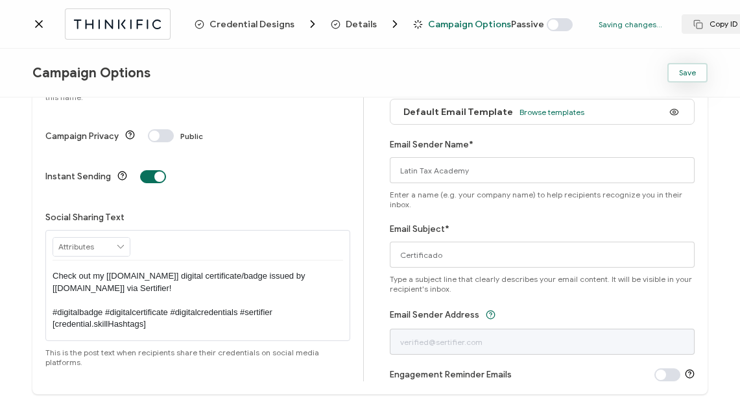
click at [688, 71] on span "Save" at bounding box center [687, 73] width 17 height 8
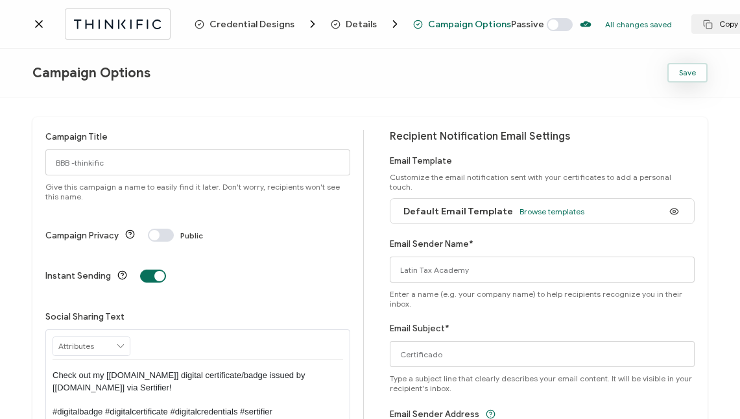
click at [691, 73] on span "Save" at bounding box center [687, 73] width 17 height 8
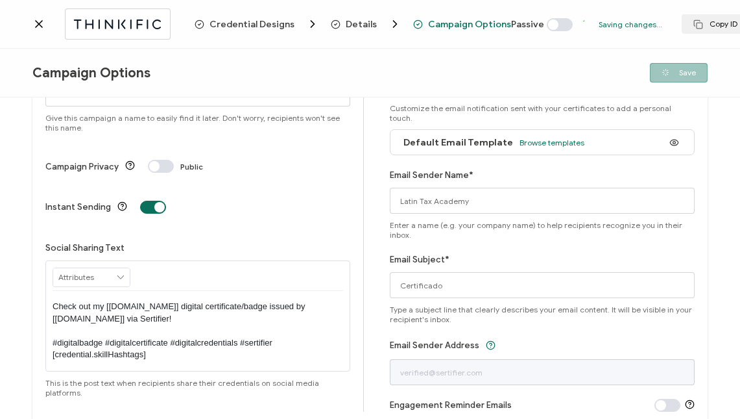
scroll to position [101, 0]
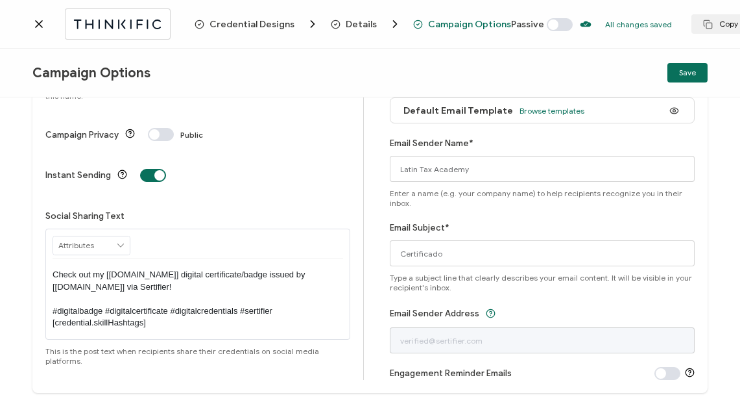
click at [34, 20] on icon at bounding box center [38, 24] width 13 height 13
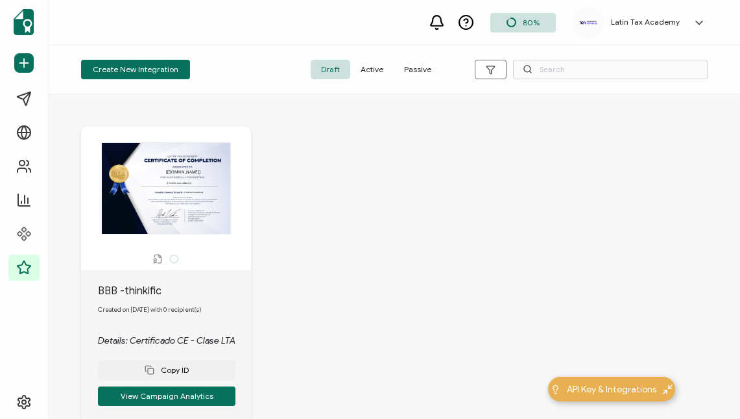
click at [381, 70] on span "Active" at bounding box center [371, 69] width 43 height 19
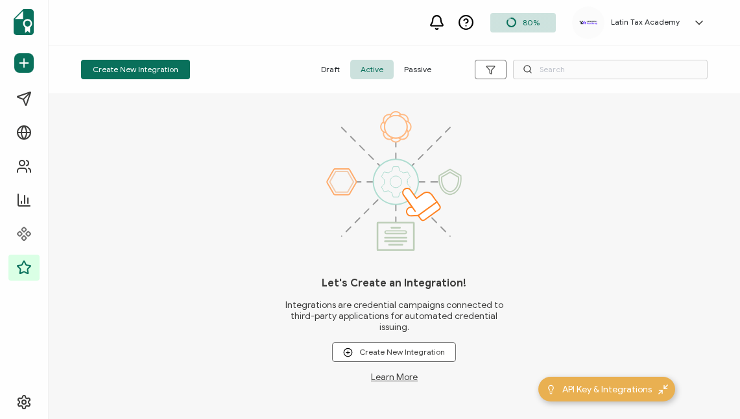
click at [330, 68] on span "Draft" at bounding box center [331, 69] width 40 height 19
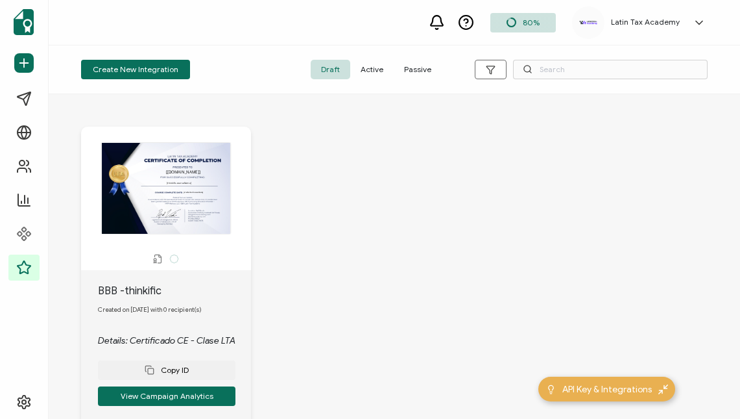
click at [170, 206] on div "The recipient’s full name, which will be automatically filled based on the info…" at bounding box center [166, 188] width 157 height 92
click at [195, 208] on div "The recipient’s full name, which will be automatically filled based on the info…" at bounding box center [166, 188] width 157 height 92
click at [165, 209] on div "The recipient’s full name, which will be automatically filled based on the info…" at bounding box center [166, 188] width 157 height 92
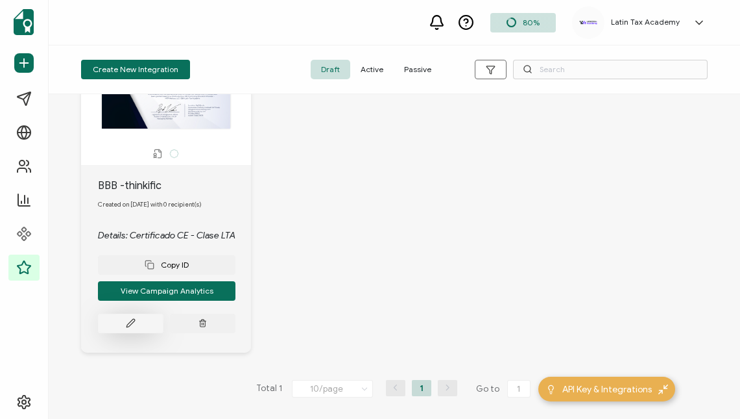
click at [136, 321] on button at bounding box center [131, 322] width 66 height 19
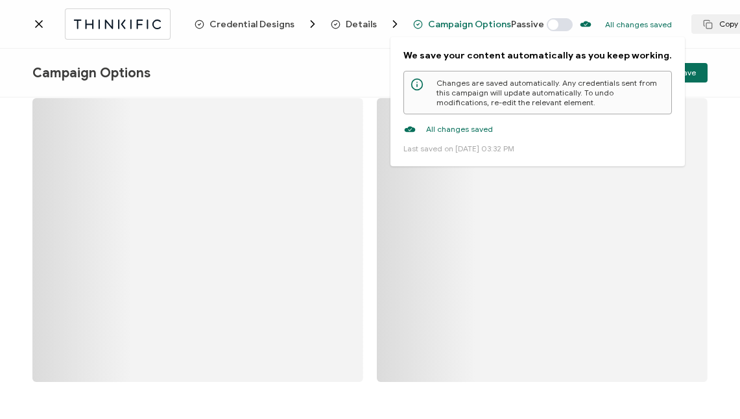
click at [616, 21] on p "All changes saved" at bounding box center [638, 24] width 67 height 10
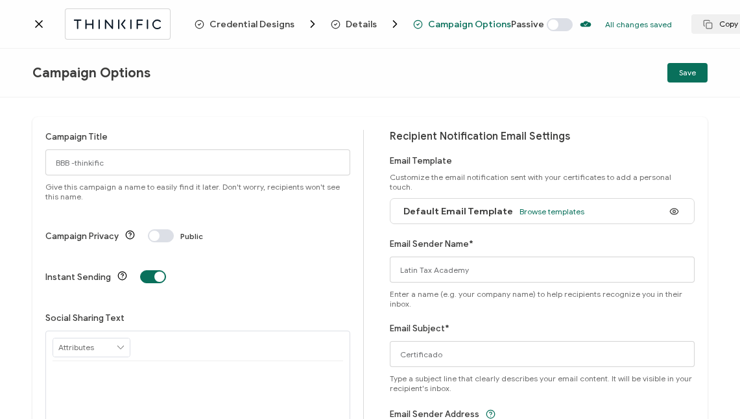
click at [356, 66] on div "Campaign Options Save" at bounding box center [370, 73] width 740 height 49
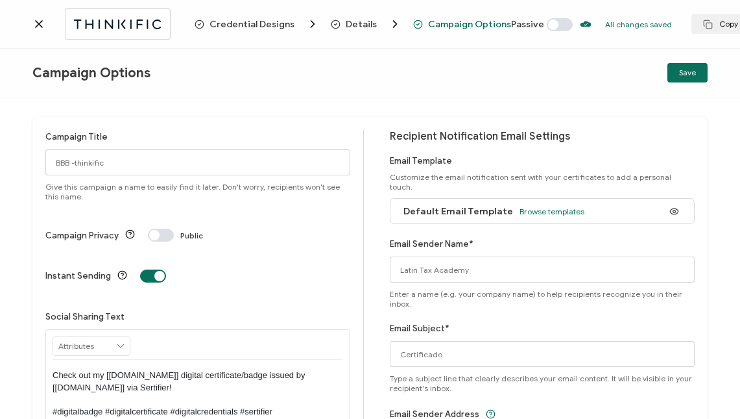
click at [547, 25] on span at bounding box center [560, 24] width 26 height 13
click at [690, 74] on span "Save" at bounding box center [687, 73] width 17 height 8
click at [273, 25] on span "Credential Designs" at bounding box center [252, 24] width 85 height 10
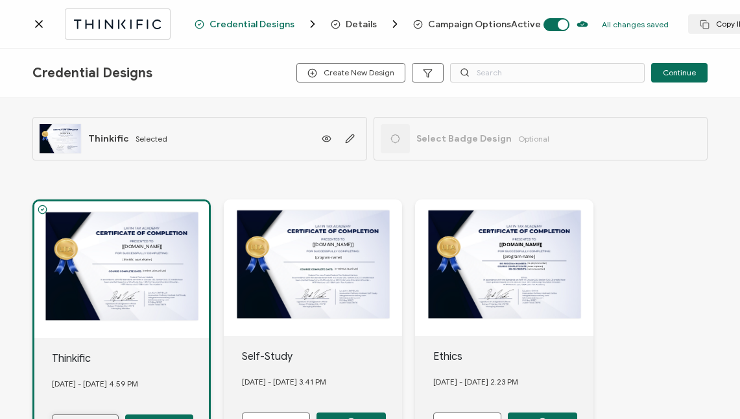
scroll to position [104, 0]
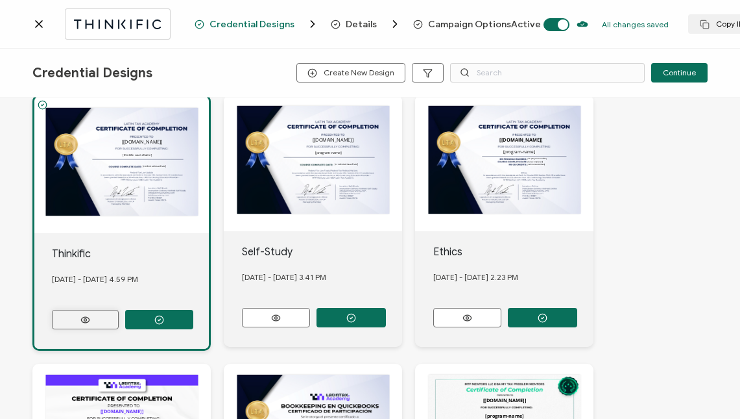
click at [93, 317] on button at bounding box center [85, 319] width 67 height 19
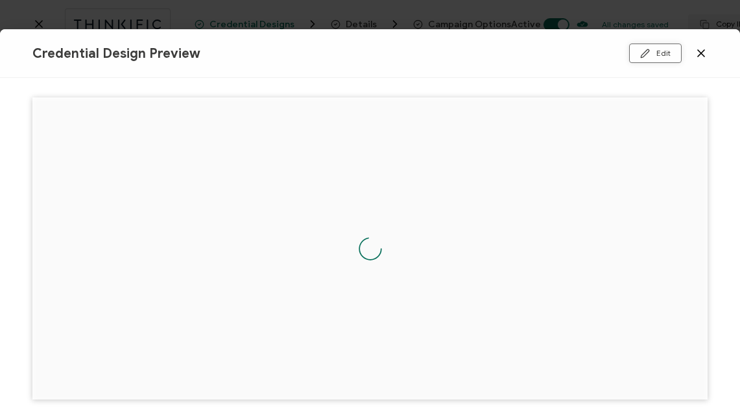
click at [659, 56] on button "Edit" at bounding box center [655, 52] width 53 height 19
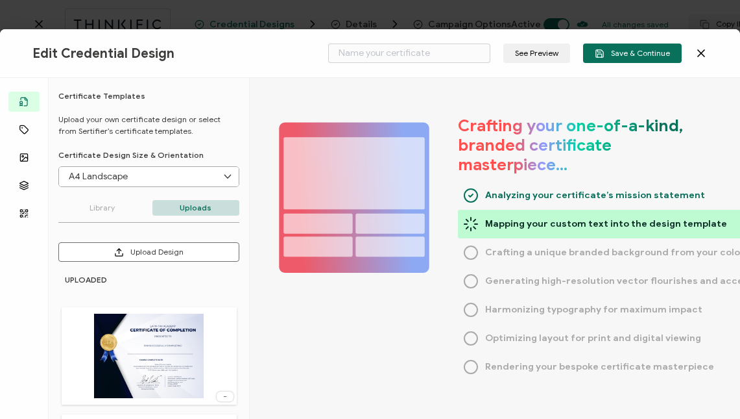
type input "Thinkific"
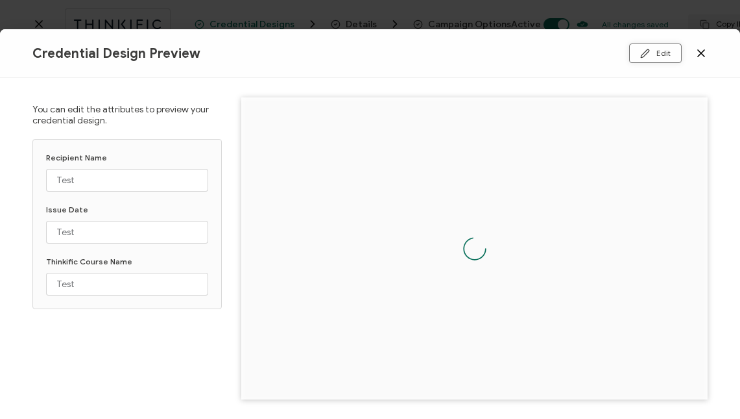
click at [653, 53] on button "Edit" at bounding box center [655, 52] width 53 height 19
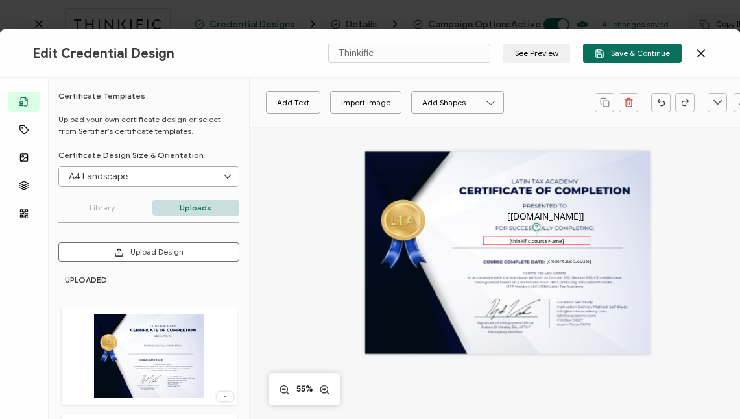
click at [539, 243] on pre "[thinkific.courseName]" at bounding box center [537, 240] width 55 height 6
drag, startPoint x: 482, startPoint y: 240, endPoint x: 587, endPoint y: 239, distance: 105.1
click at [380, 236] on div "The recipient’s full name, which will be automatically filled based on the info…" at bounding box center [507, 253] width 285 height 202
drag, startPoint x: 587, startPoint y: 241, endPoint x: 693, endPoint y: 239, distance: 106.4
click at [693, 239] on div "Open Sans Alright Sans [PERSON_NAME] Archivo Black Arial Arimo Blinker Caveat C…" at bounding box center [508, 379] width 516 height 504
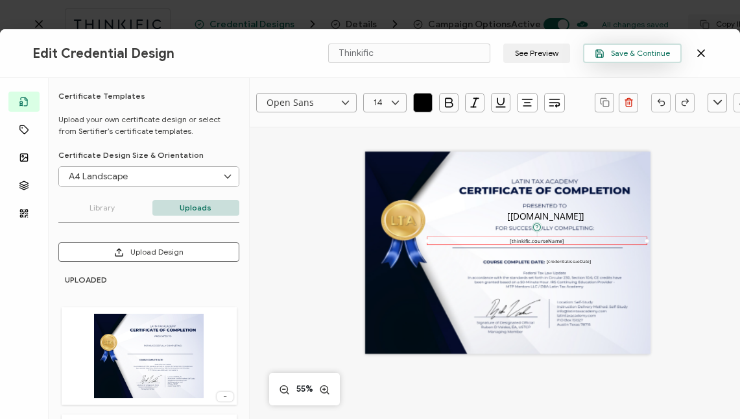
click at [627, 47] on button "Save & Continue" at bounding box center [632, 52] width 99 height 19
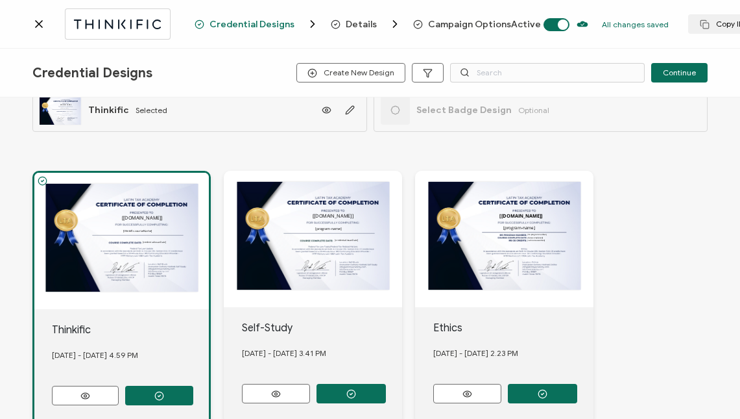
scroll to position [104, 0]
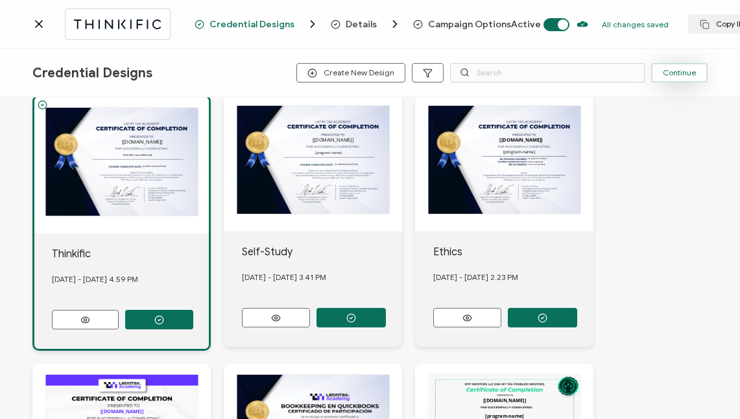
click at [666, 75] on span "Continue" at bounding box center [679, 73] width 33 height 8
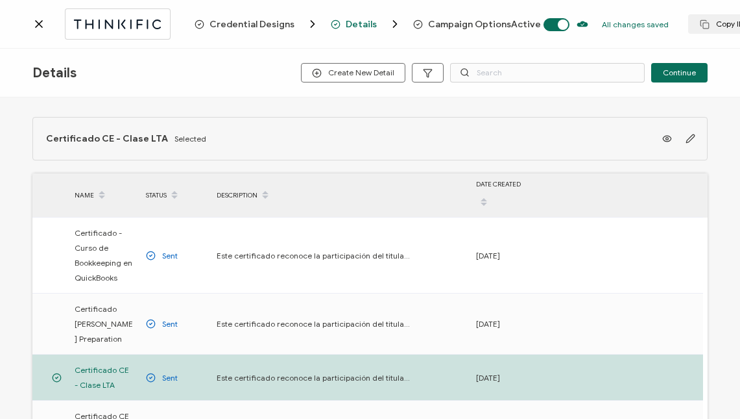
click at [666, 75] on span "Continue" at bounding box center [679, 73] width 33 height 8
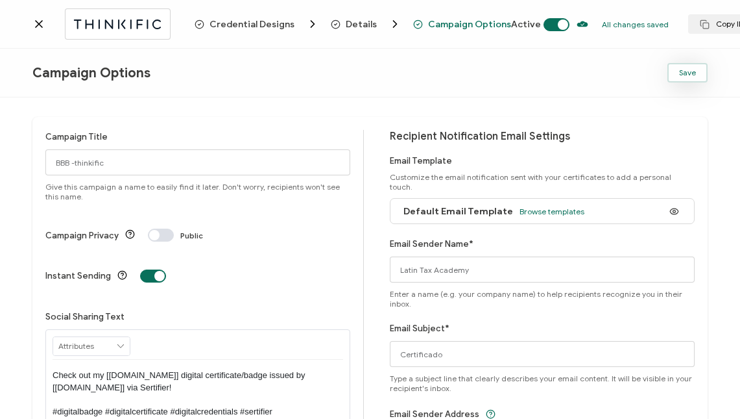
click at [692, 71] on span "Save" at bounding box center [687, 73] width 17 height 8
click at [467, 206] on span "Default Email Template" at bounding box center [459, 211] width 110 height 11
click at [548, 206] on span "Browse templates" at bounding box center [552, 211] width 65 height 10
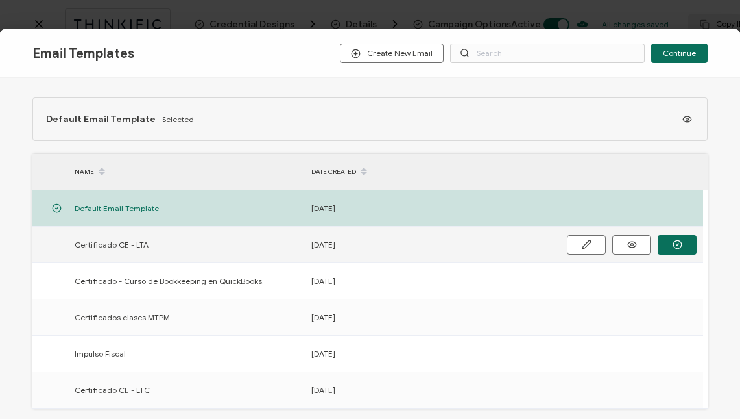
click at [184, 248] on div "Certificado CE - LTA" at bounding box center [186, 244] width 237 height 15
click at [673, 245] on icon "button" at bounding box center [678, 244] width 10 height 10
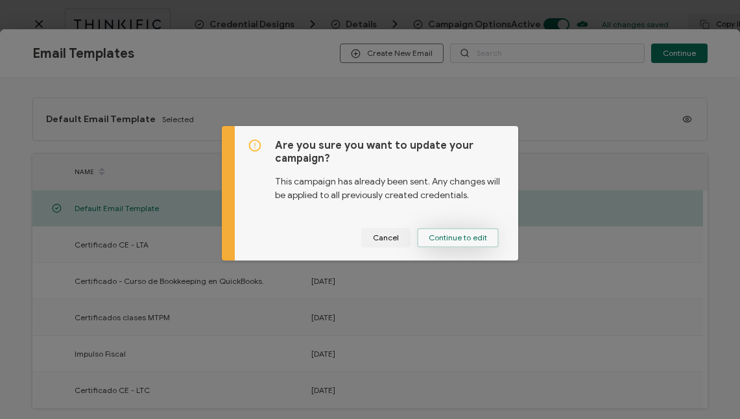
click at [465, 243] on button "Continue to edit" at bounding box center [458, 237] width 82 height 19
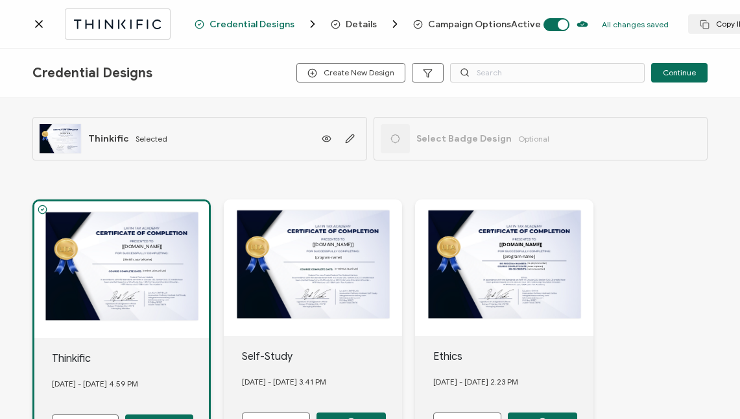
click at [465, 24] on span "Campaign Options" at bounding box center [469, 24] width 83 height 10
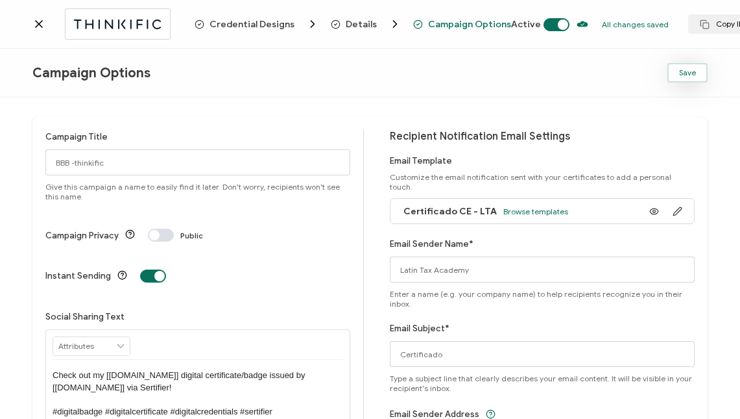
click at [692, 69] on span "Save" at bounding box center [687, 73] width 17 height 8
click at [653, 206] on icon at bounding box center [654, 211] width 16 height 10
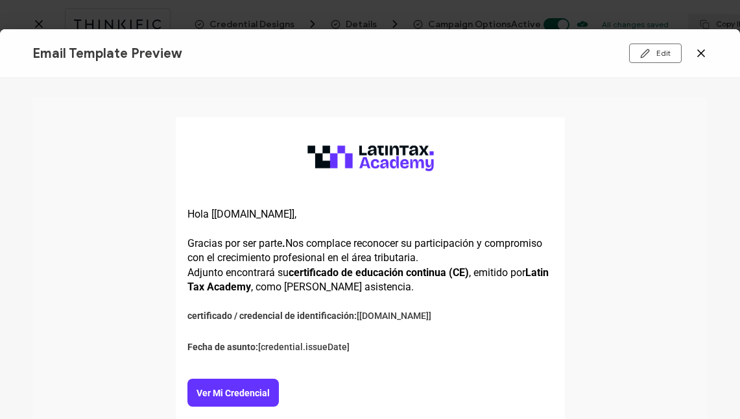
click at [700, 53] on icon at bounding box center [701, 53] width 13 height 13
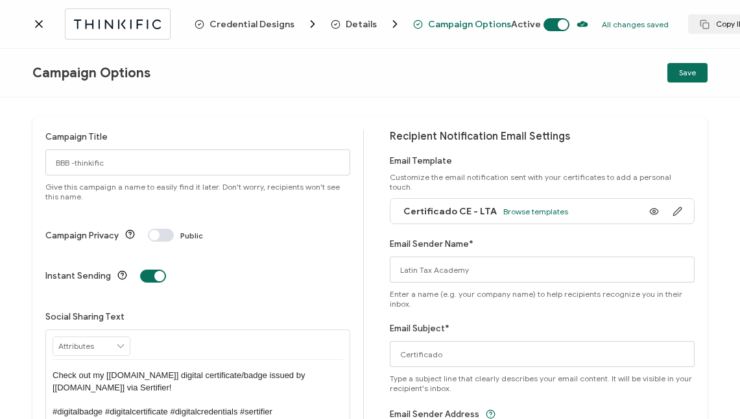
click at [270, 26] on span "Credential Designs" at bounding box center [252, 24] width 85 height 10
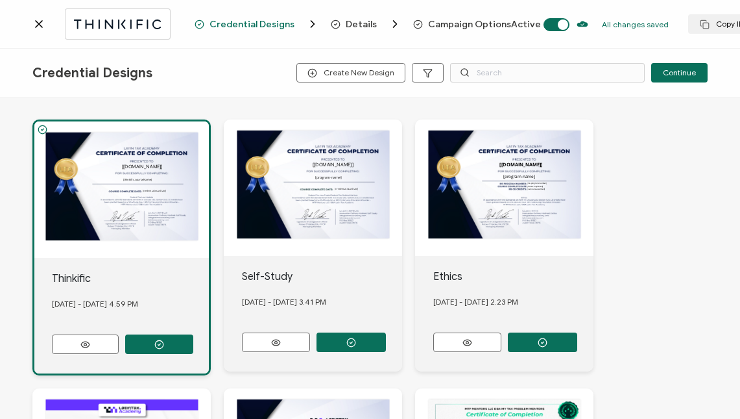
scroll to position [79, 0]
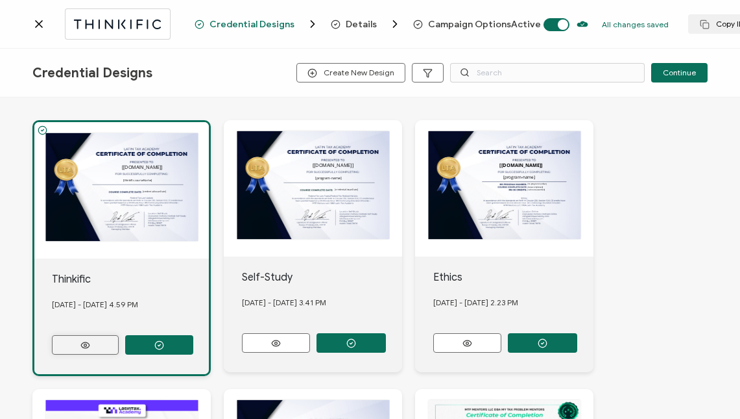
click at [87, 342] on icon at bounding box center [85, 345] width 16 height 10
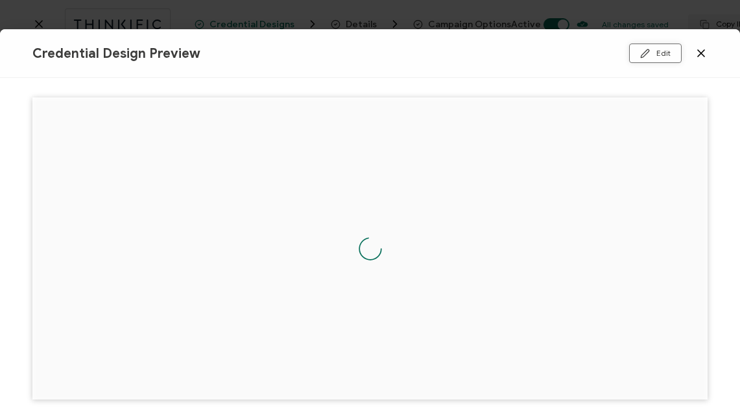
click at [657, 53] on button "Edit" at bounding box center [655, 52] width 53 height 19
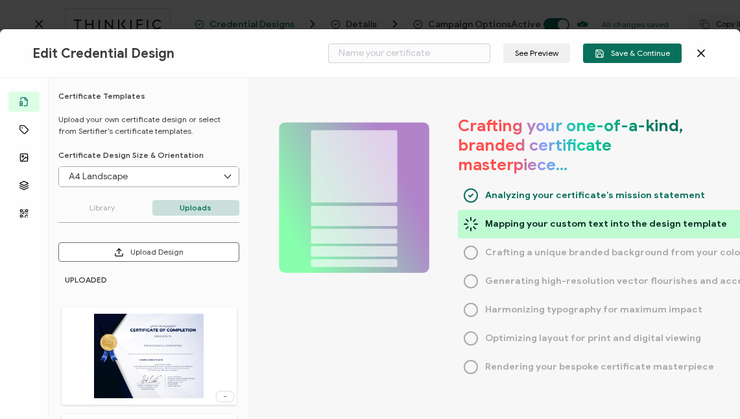
type input "Thinkific"
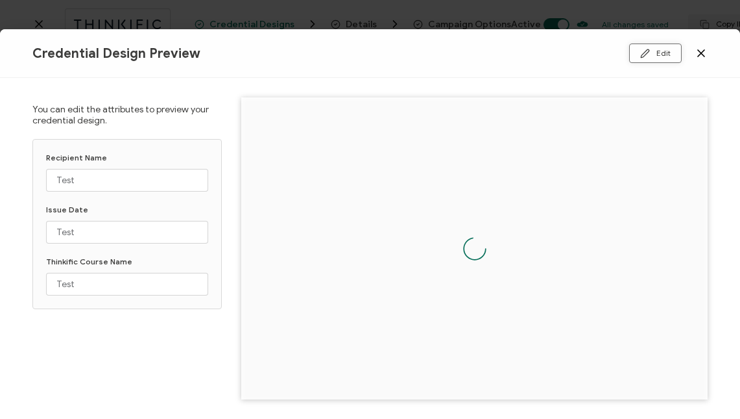
click at [650, 56] on icon at bounding box center [645, 54] width 10 height 10
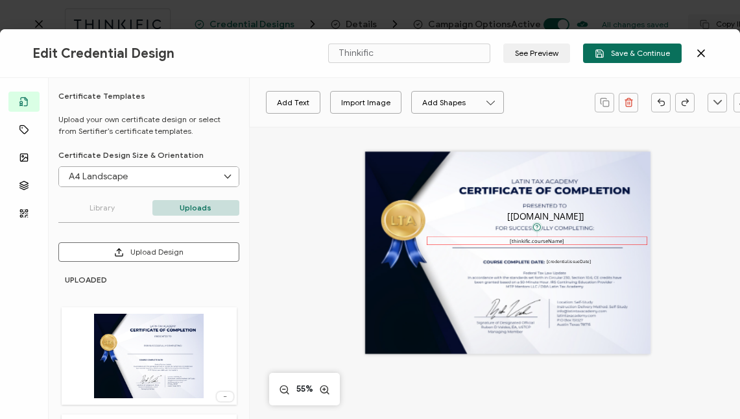
click at [558, 243] on pre "[thinkific.courseName]" at bounding box center [537, 240] width 55 height 6
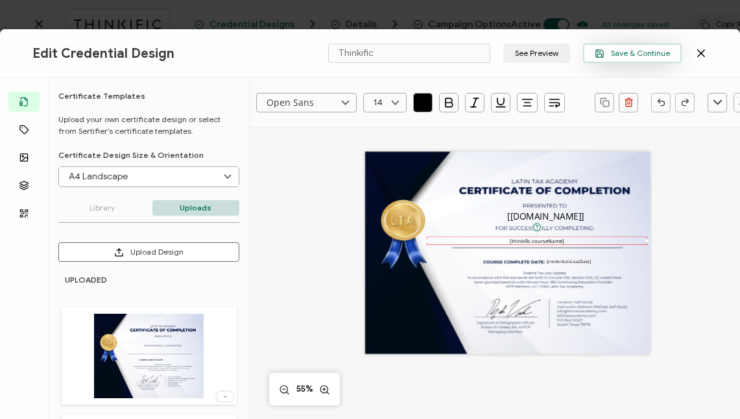
click at [640, 50] on span "Save & Continue" at bounding box center [632, 54] width 75 height 10
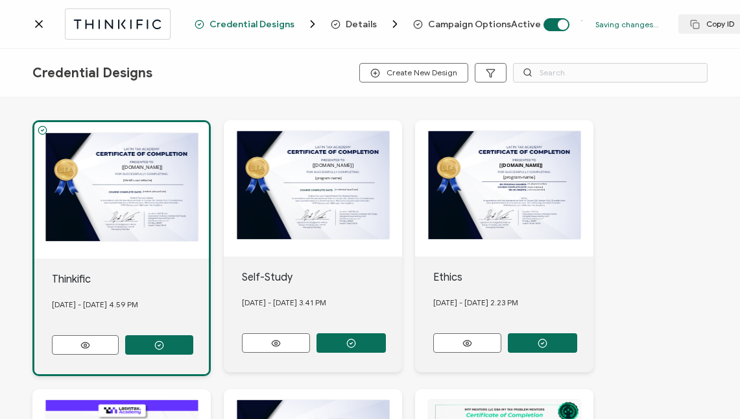
click at [449, 20] on span "Campaign Options" at bounding box center [469, 24] width 83 height 10
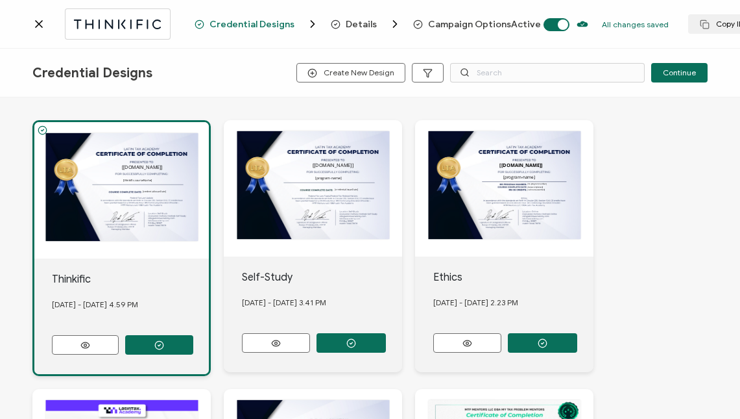
scroll to position [79, 0]
click at [450, 25] on span "Campaign Options" at bounding box center [469, 24] width 83 height 10
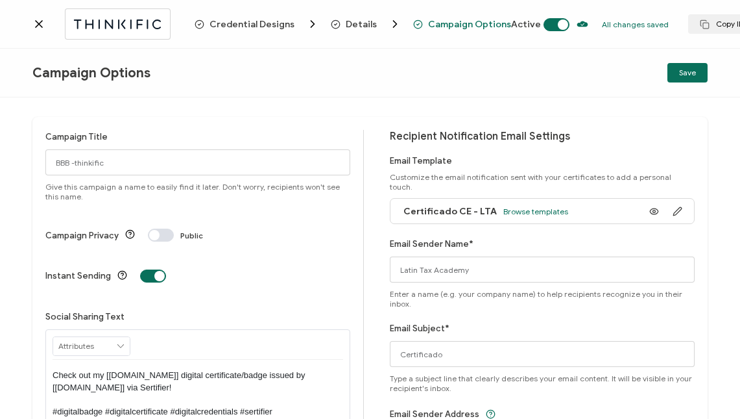
scroll to position [101, 0]
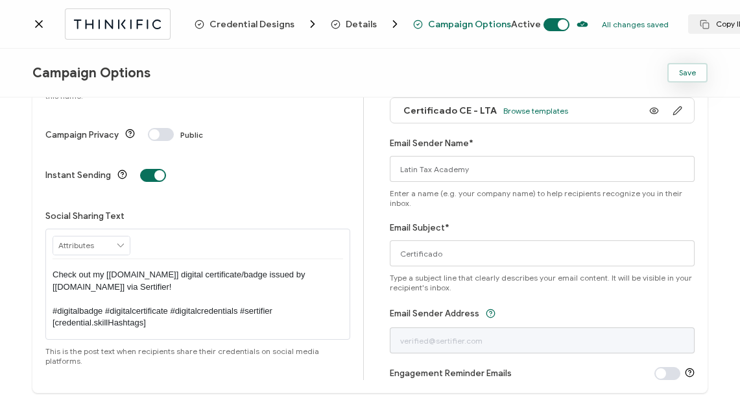
click at [692, 73] on span "Save" at bounding box center [687, 73] width 17 height 8
